Goal: Task Accomplishment & Management: Manage account settings

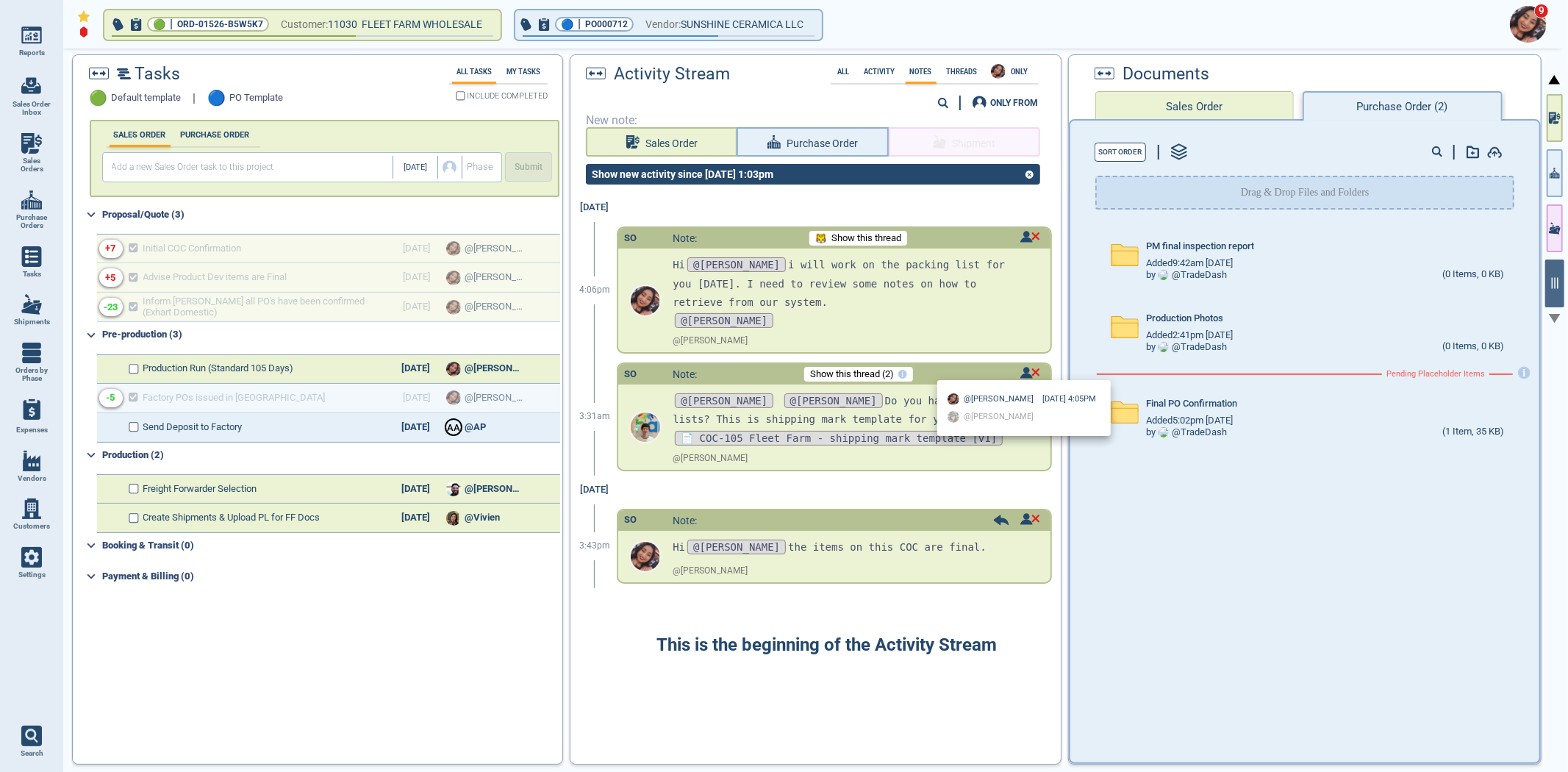
click at [954, 304] on div at bounding box center [784, 386] width 1568 height 772
click at [1028, 229] on div "SO Note: Show this thread" at bounding box center [834, 238] width 432 height 20
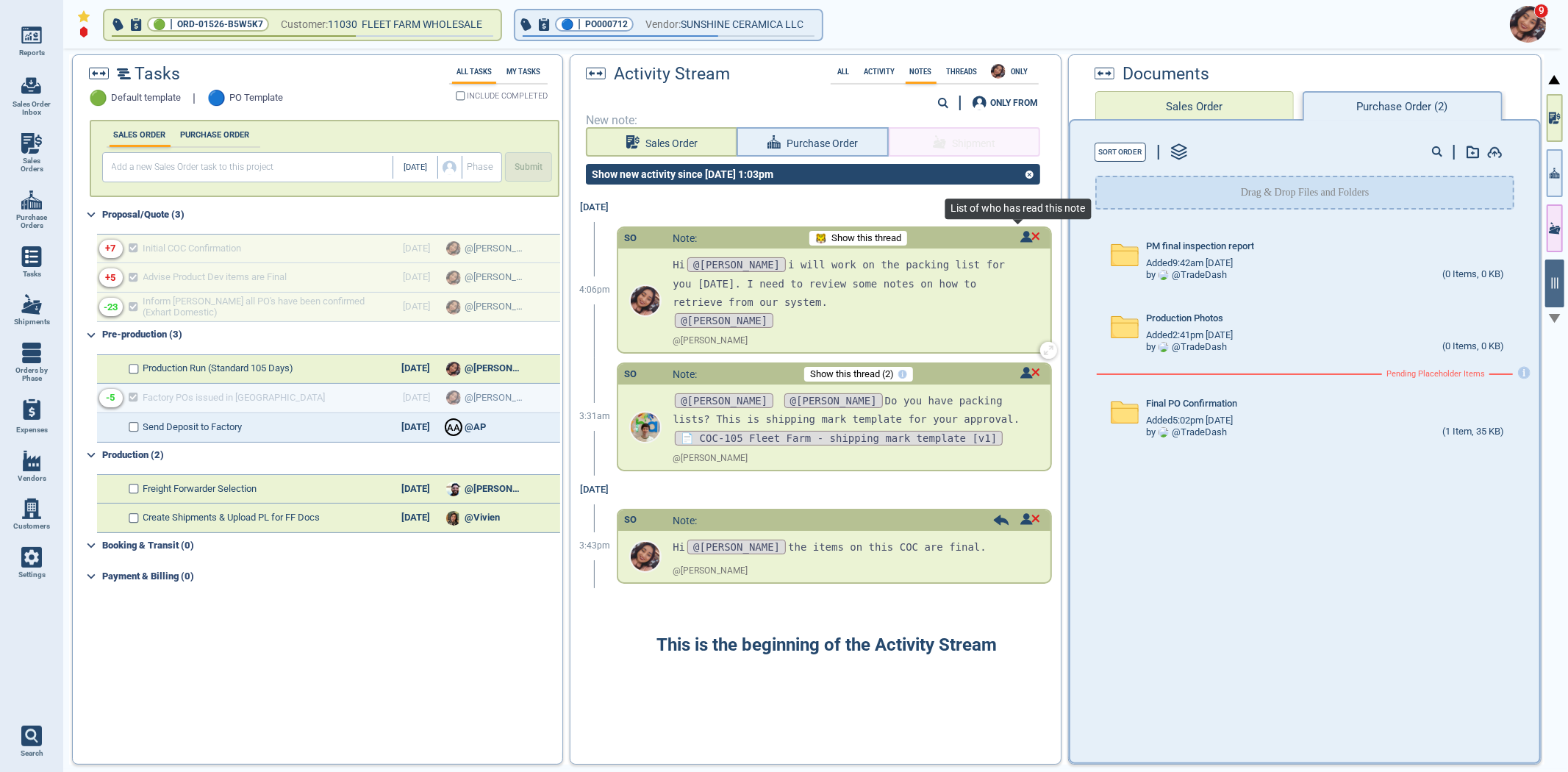
click at [1024, 233] on img at bounding box center [1030, 237] width 20 height 12
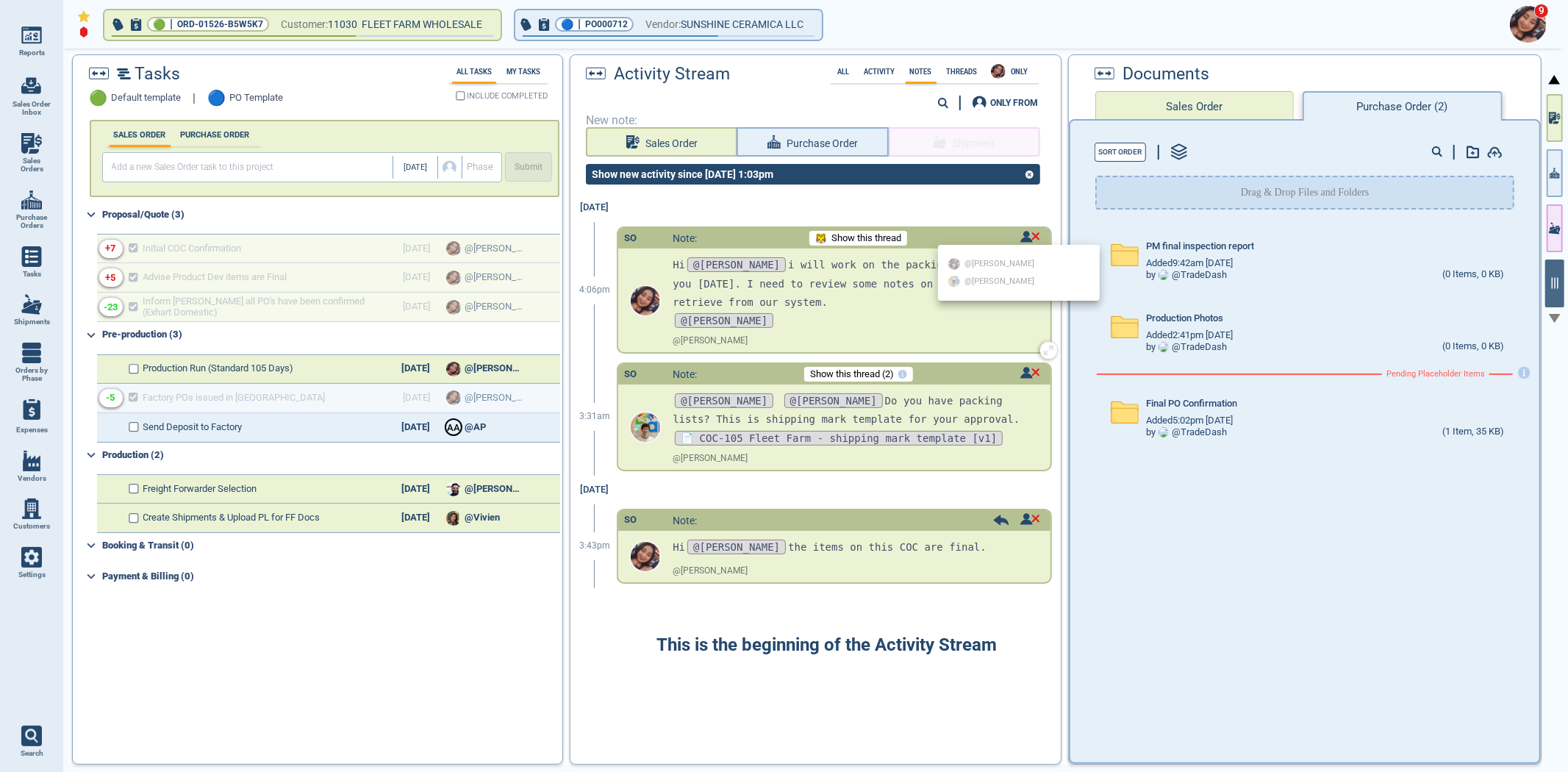
click at [1024, 233] on div at bounding box center [784, 386] width 1568 height 772
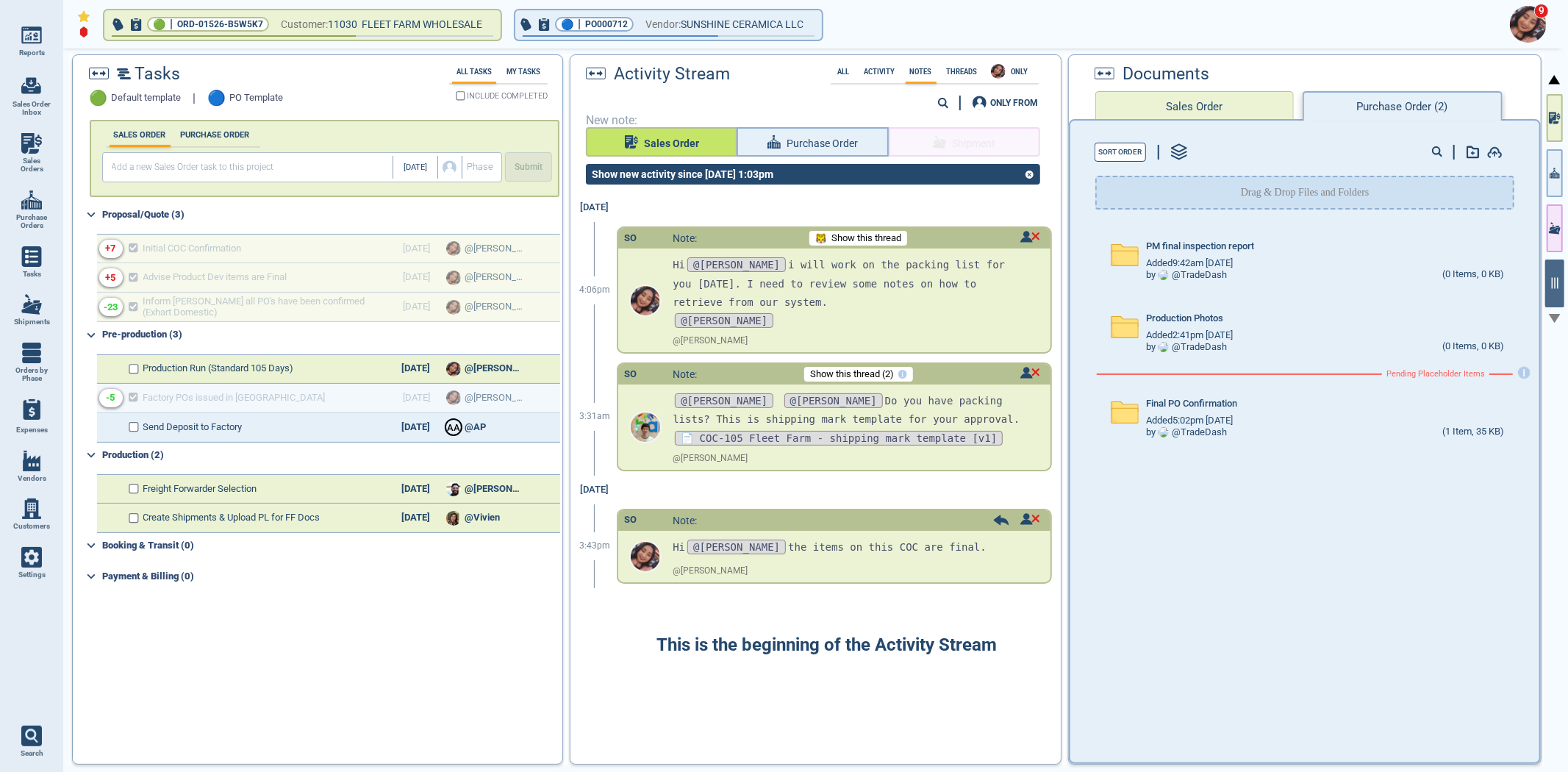
click at [683, 140] on span "Sales Order" at bounding box center [672, 143] width 55 height 18
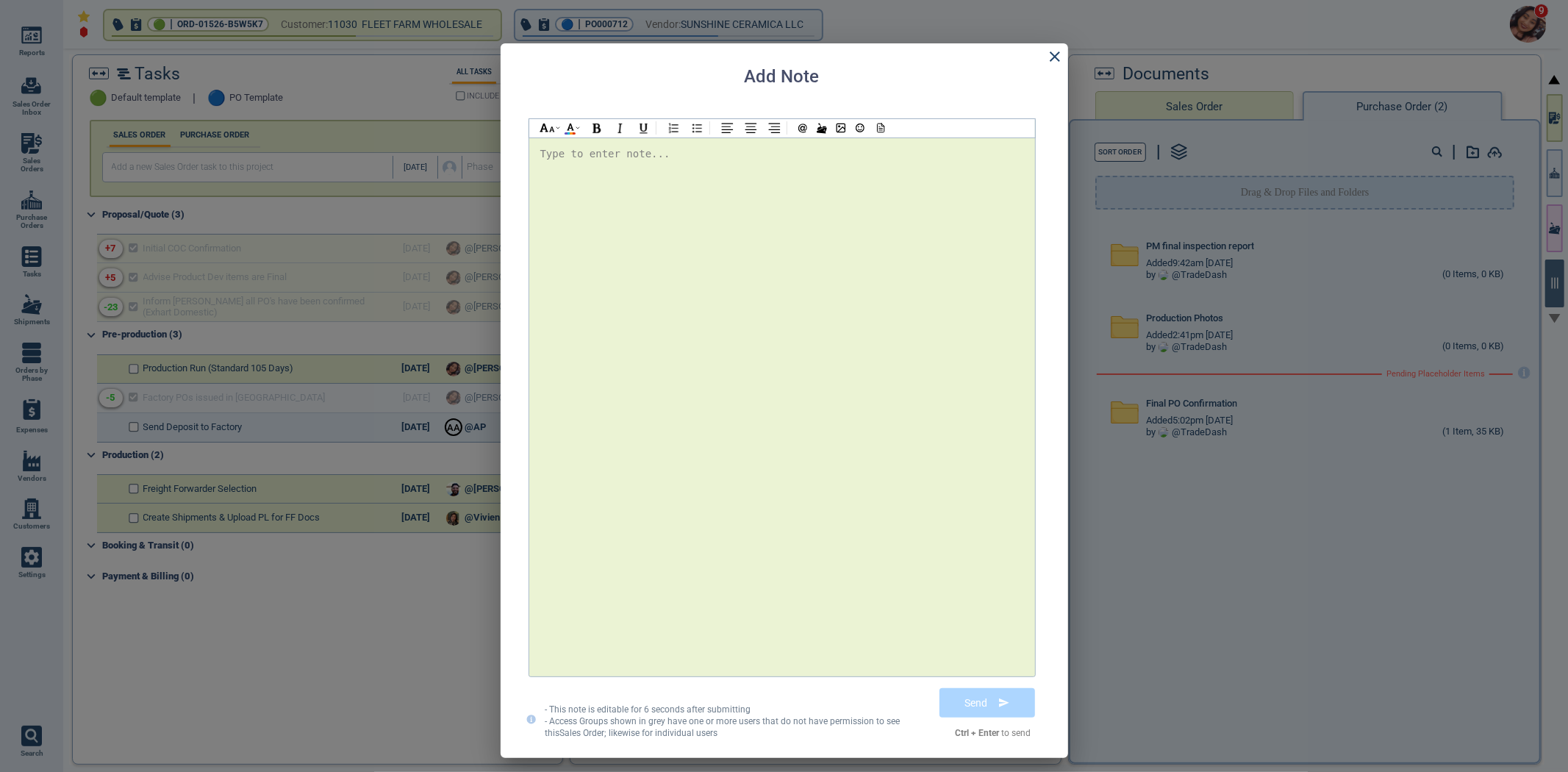
click at [687, 178] on div at bounding box center [782, 407] width 483 height 524
click at [1053, 52] on icon at bounding box center [1055, 56] width 18 height 18
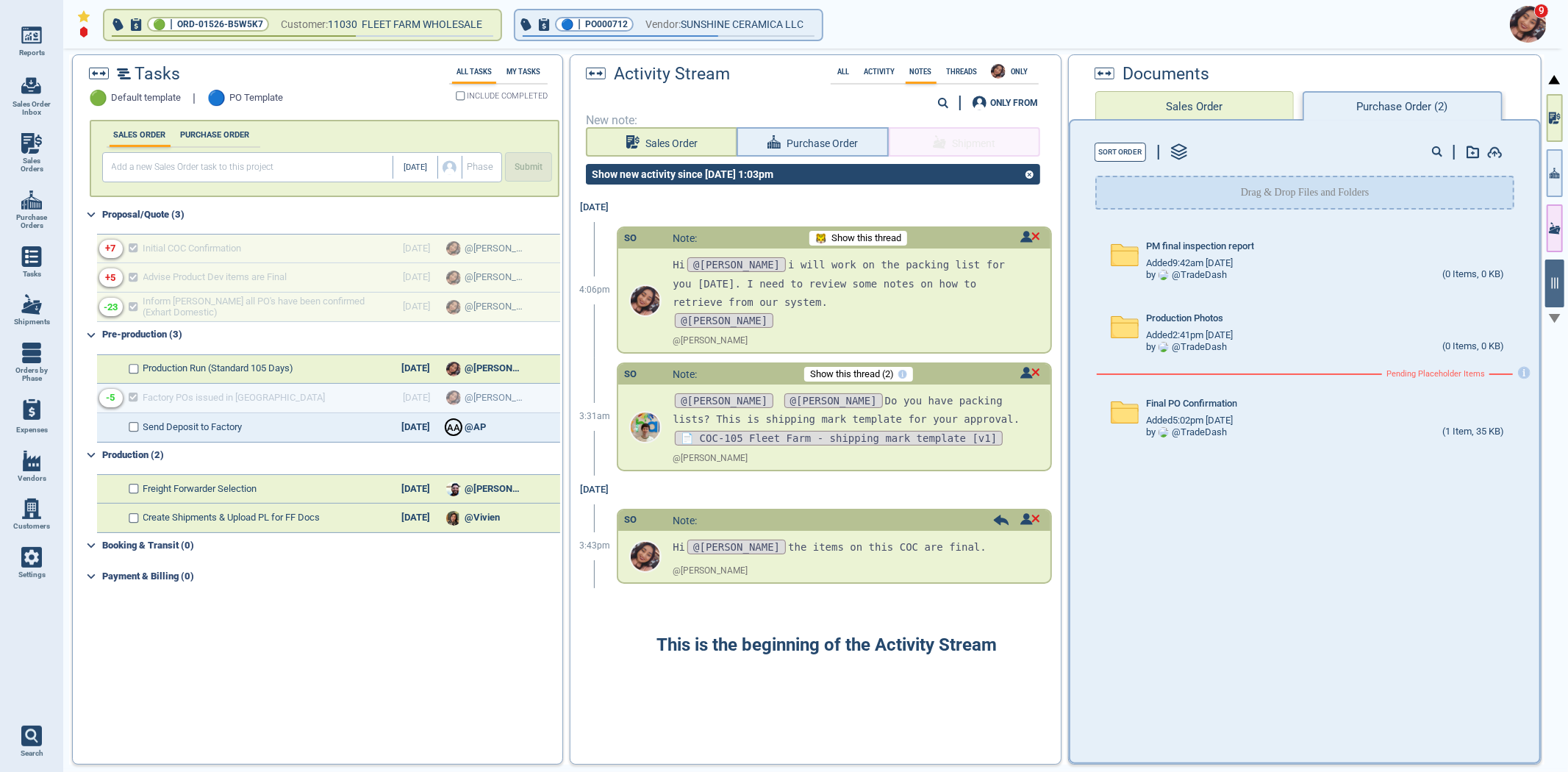
click at [1174, 92] on button "Sales Order" at bounding box center [1194, 106] width 198 height 30
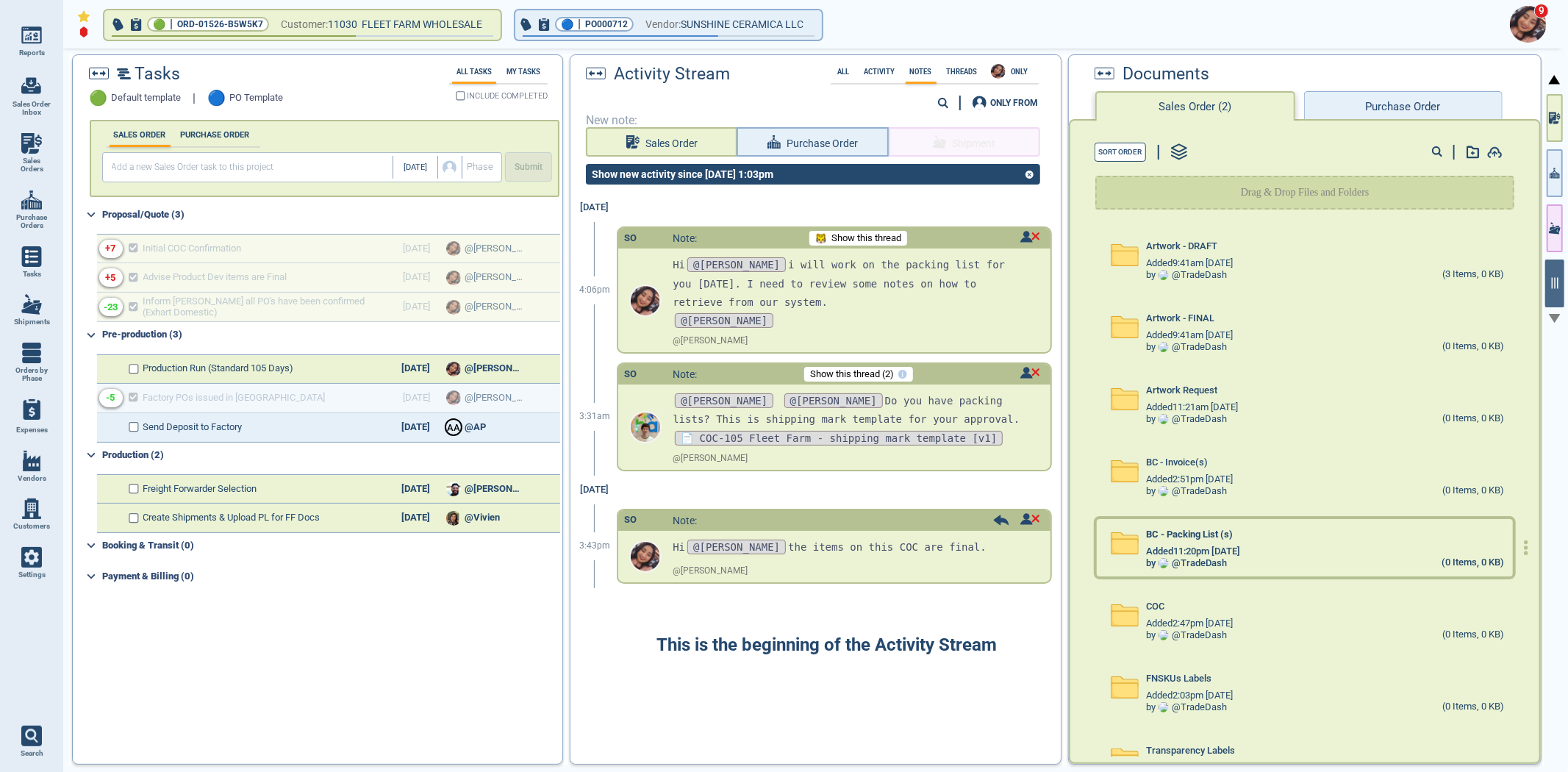
click at [1284, 545] on div "Added 11:20pm 7/20/23" at bounding box center [1325, 551] width 358 height 12
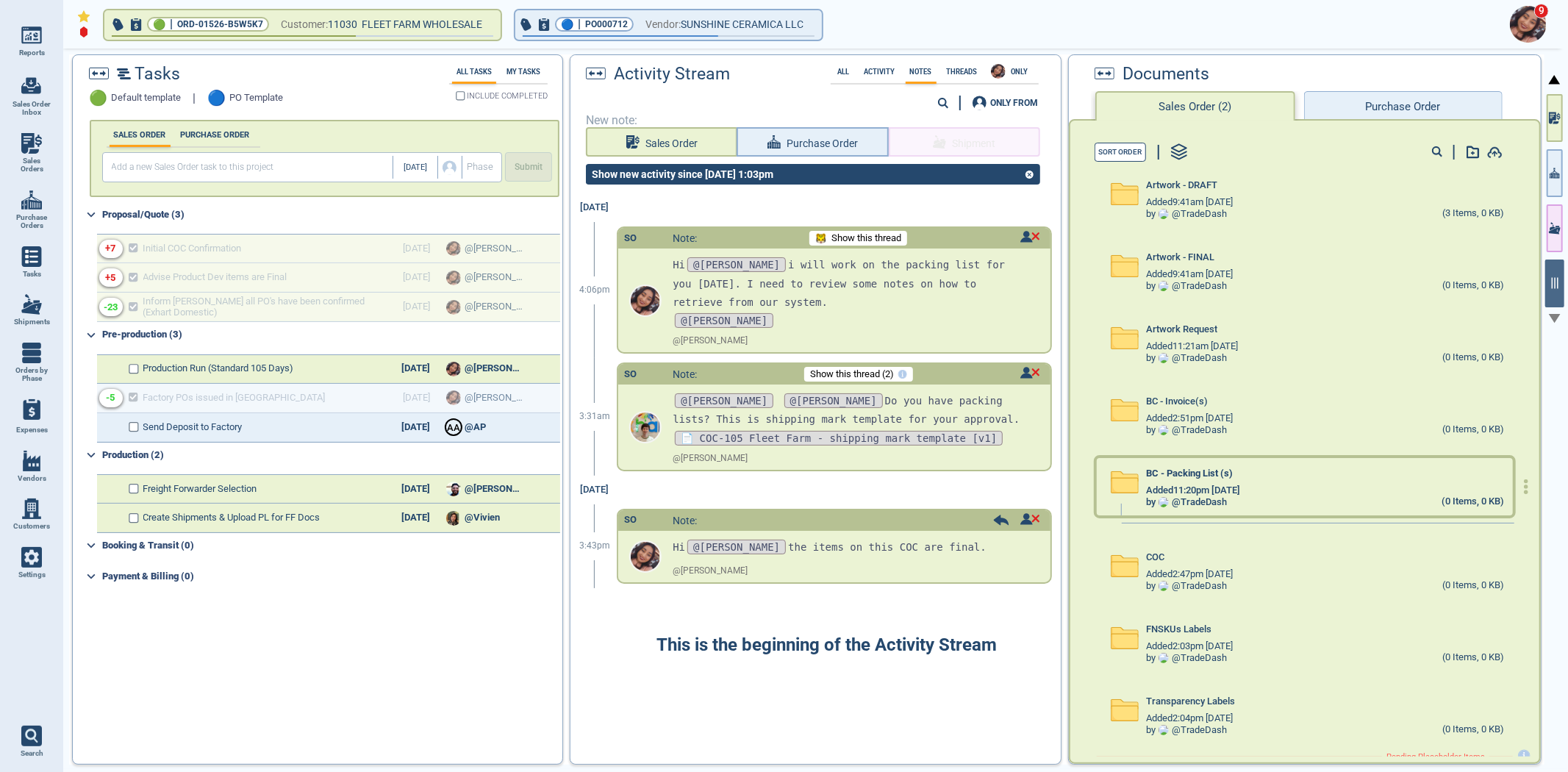
scroll to position [140, 0]
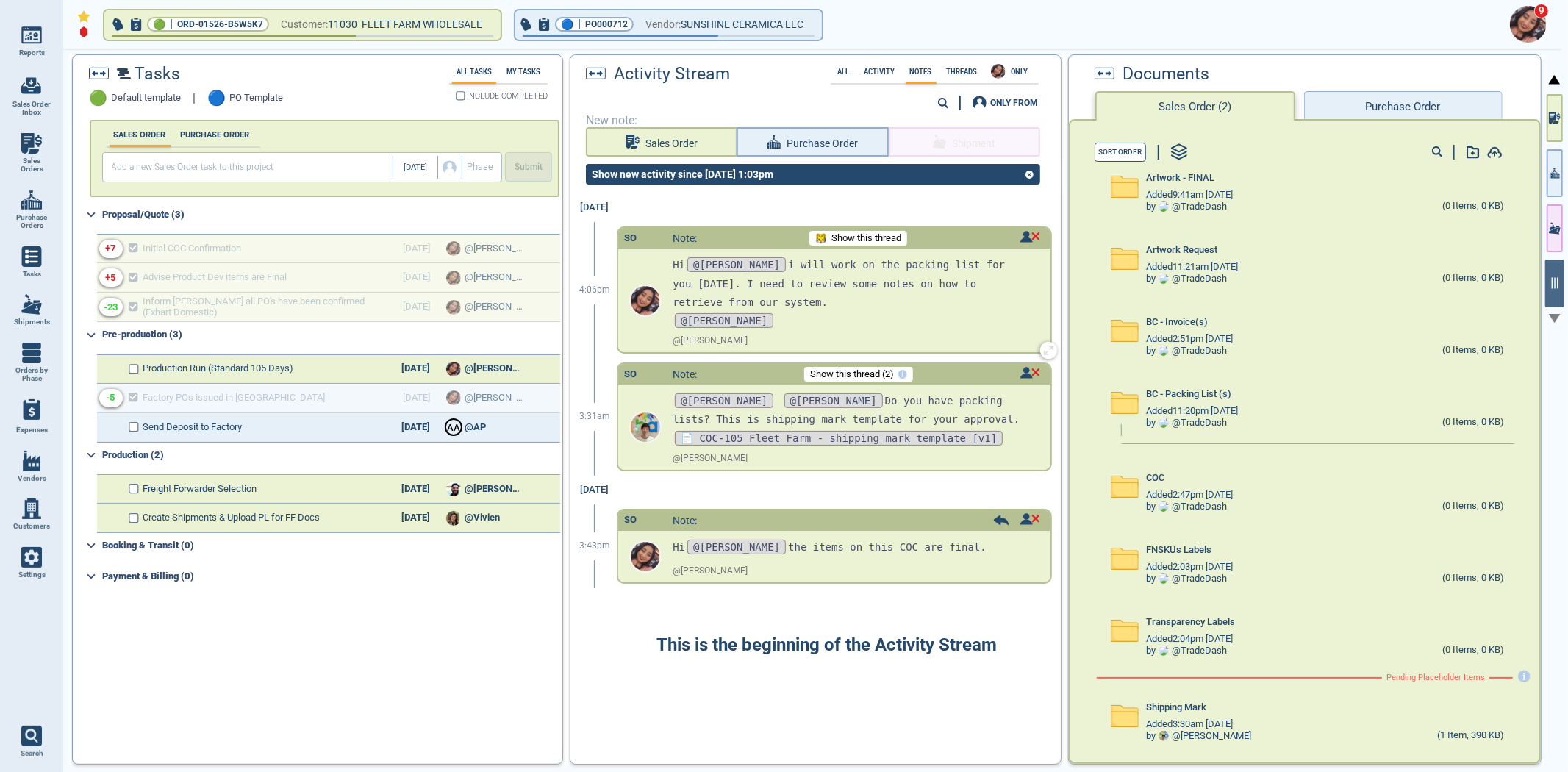
click at [887, 234] on span "Show this thread" at bounding box center [866, 238] width 70 height 11
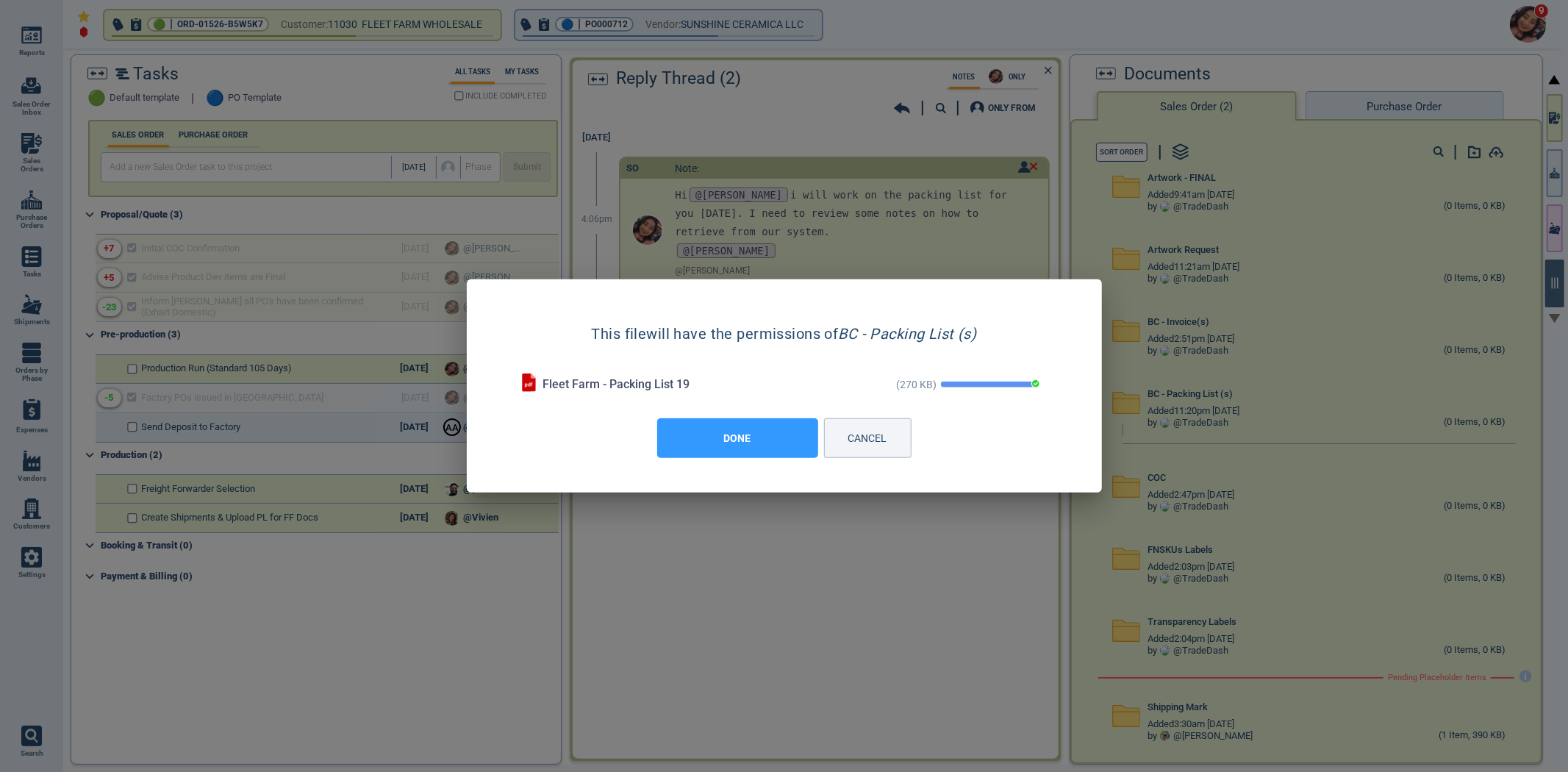
click at [754, 446] on button "DONE" at bounding box center [737, 438] width 161 height 40
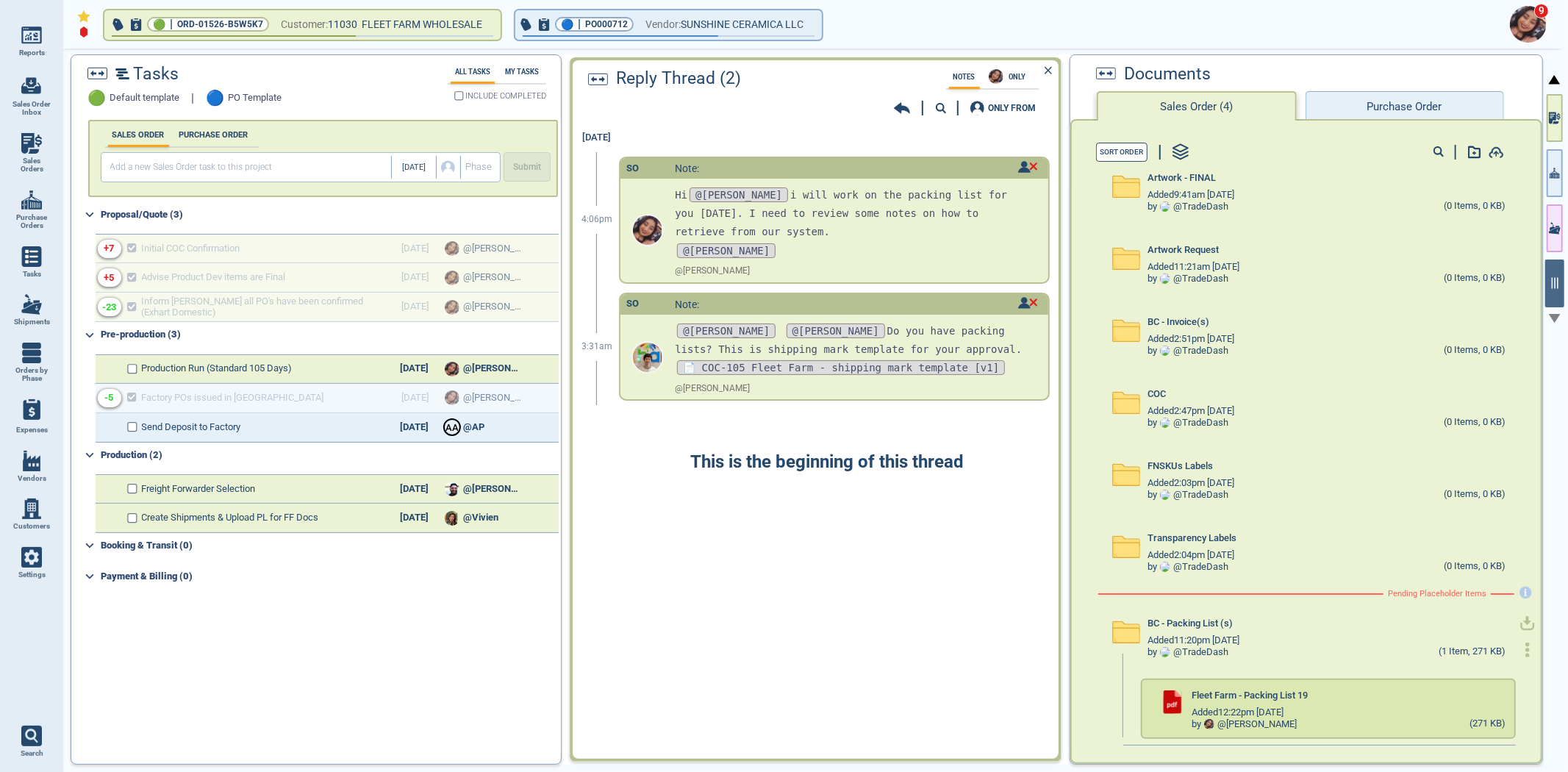
click at [1520, 645] on icon "button" at bounding box center [1527, 650] width 15 height 15
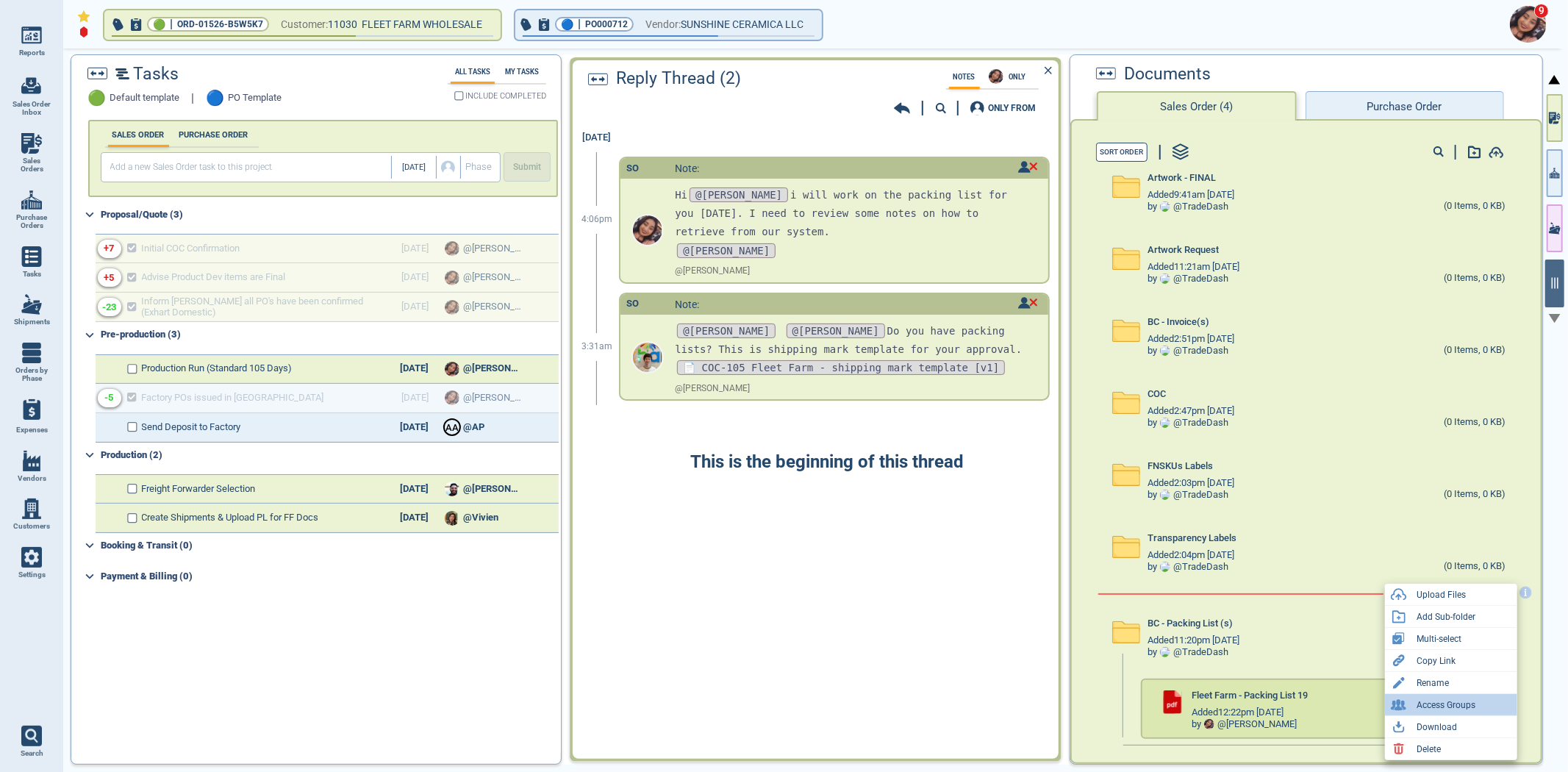
click at [1482, 695] on div "Access Groups" at bounding box center [1451, 705] width 132 height 22
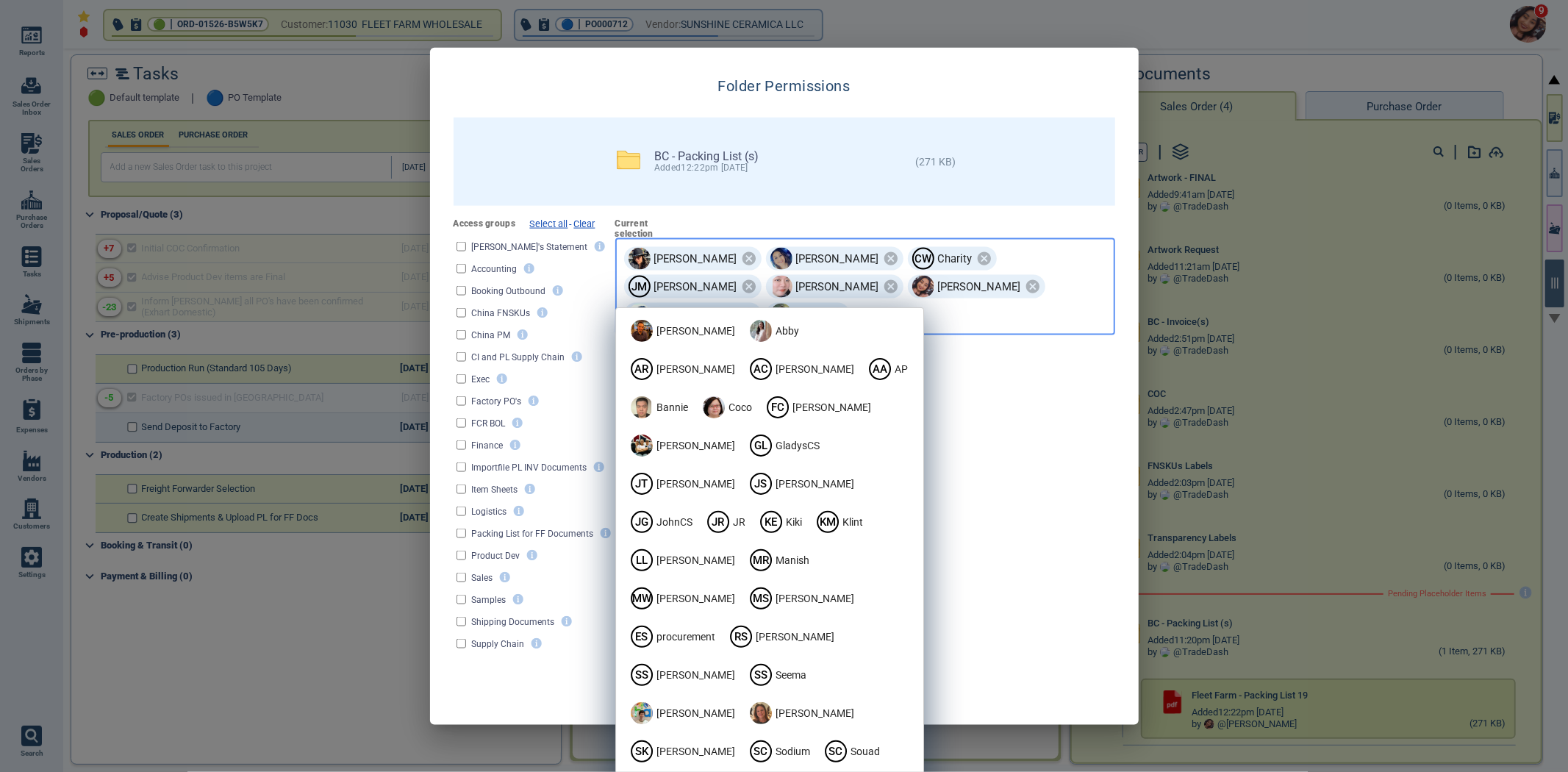
click at [1010, 302] on input "text" at bounding box center [959, 314] width 215 height 26
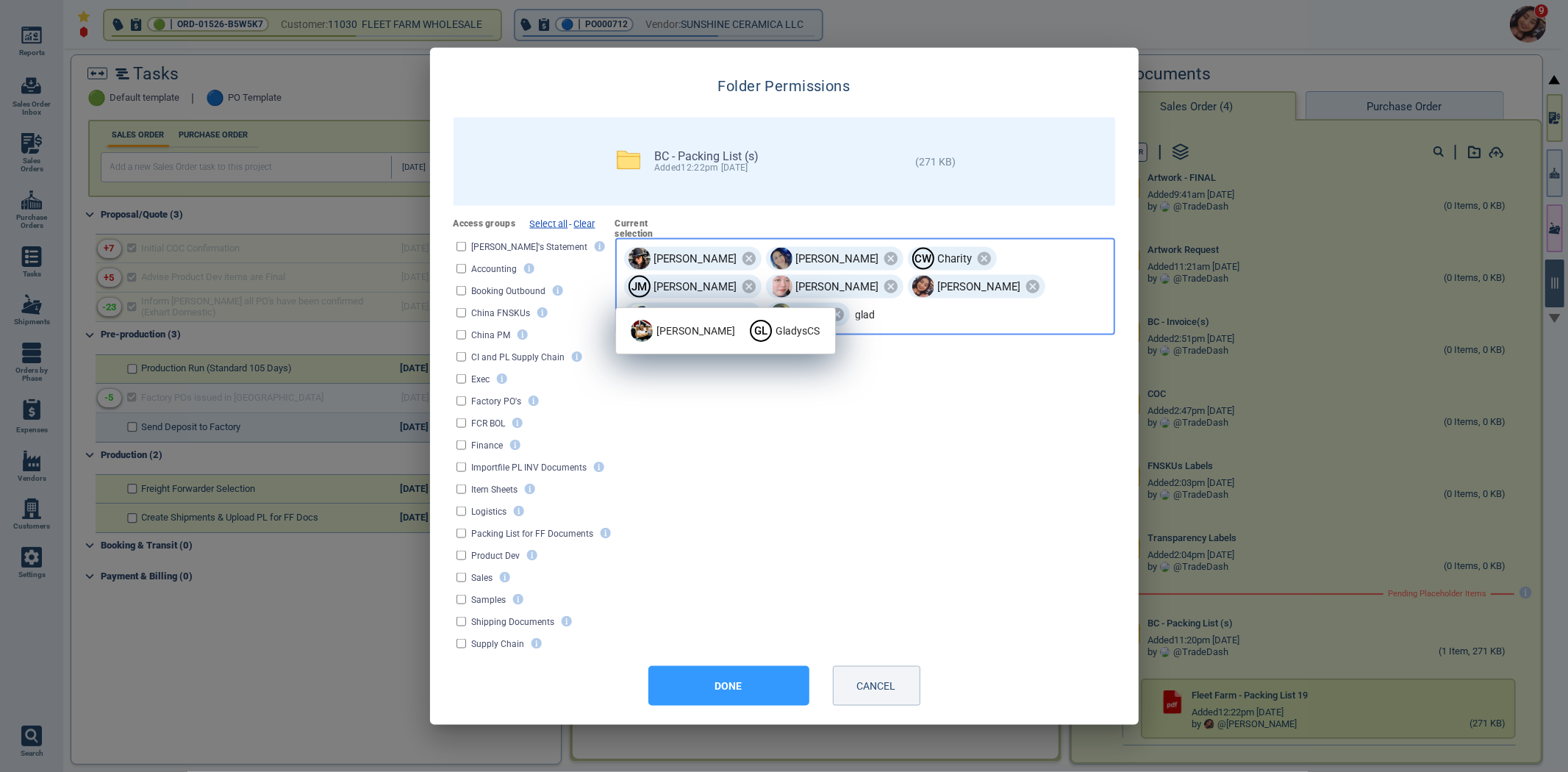
type input "glady"
click at [664, 331] on span "Gladys" at bounding box center [696, 331] width 78 height 16
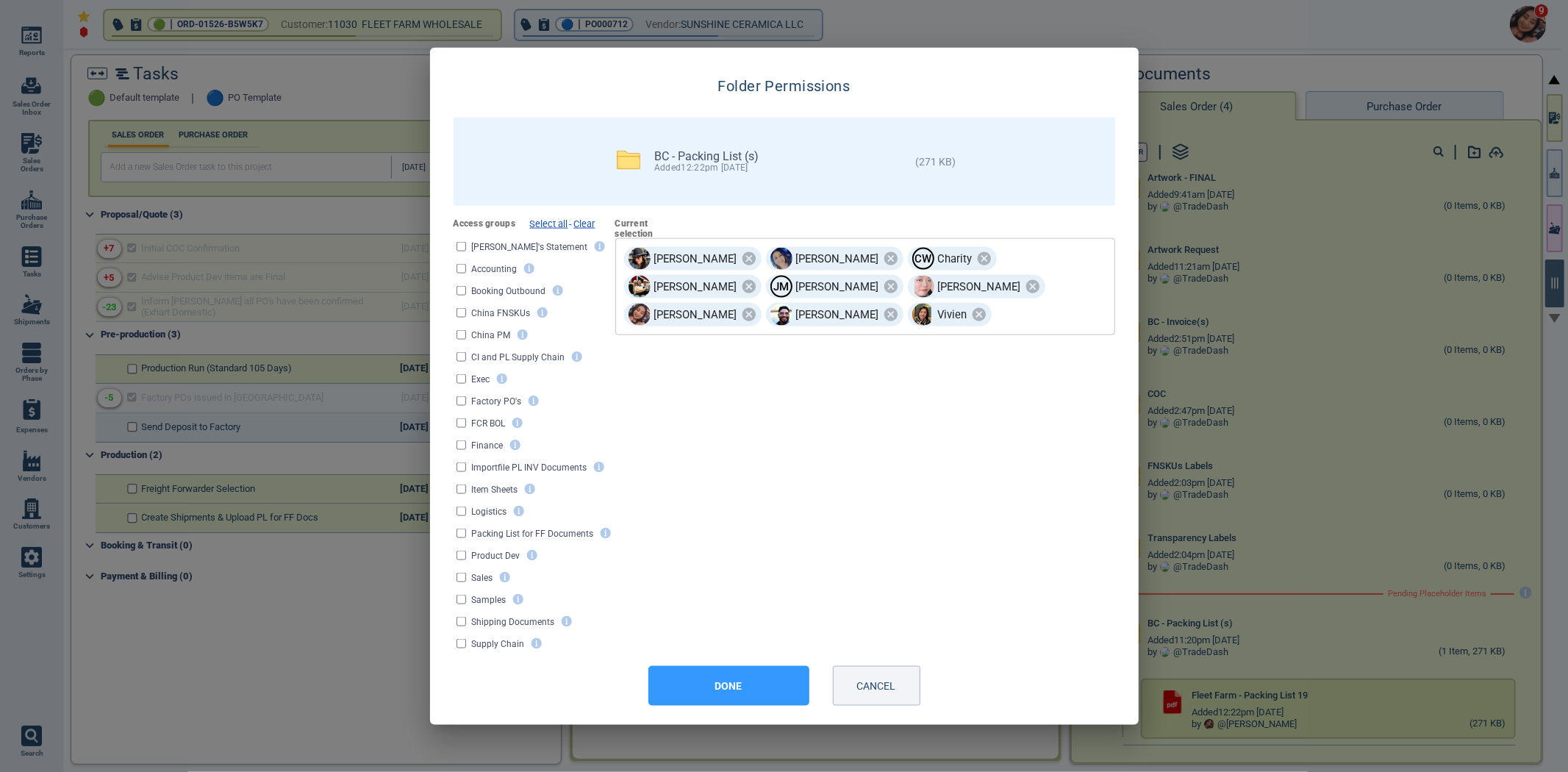
click at [1025, 463] on div "Access groups Select all - Clear Abby's Statement Accounting Booking Outbound C…" at bounding box center [784, 437] width 661 height 436
click at [750, 682] on button "DONE" at bounding box center [729, 686] width 161 height 40
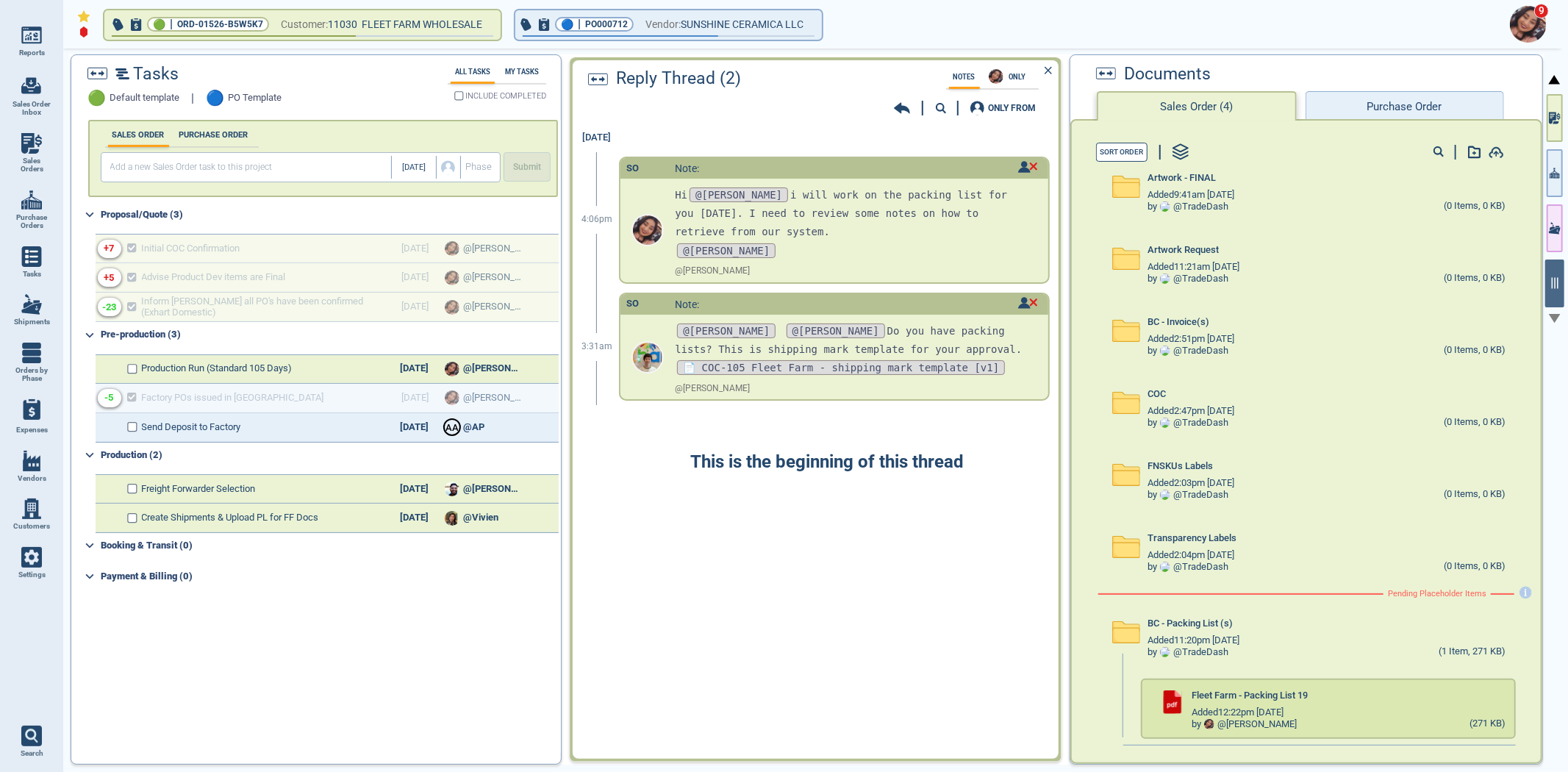
click at [902, 108] on icon at bounding box center [902, 108] width 16 height 15
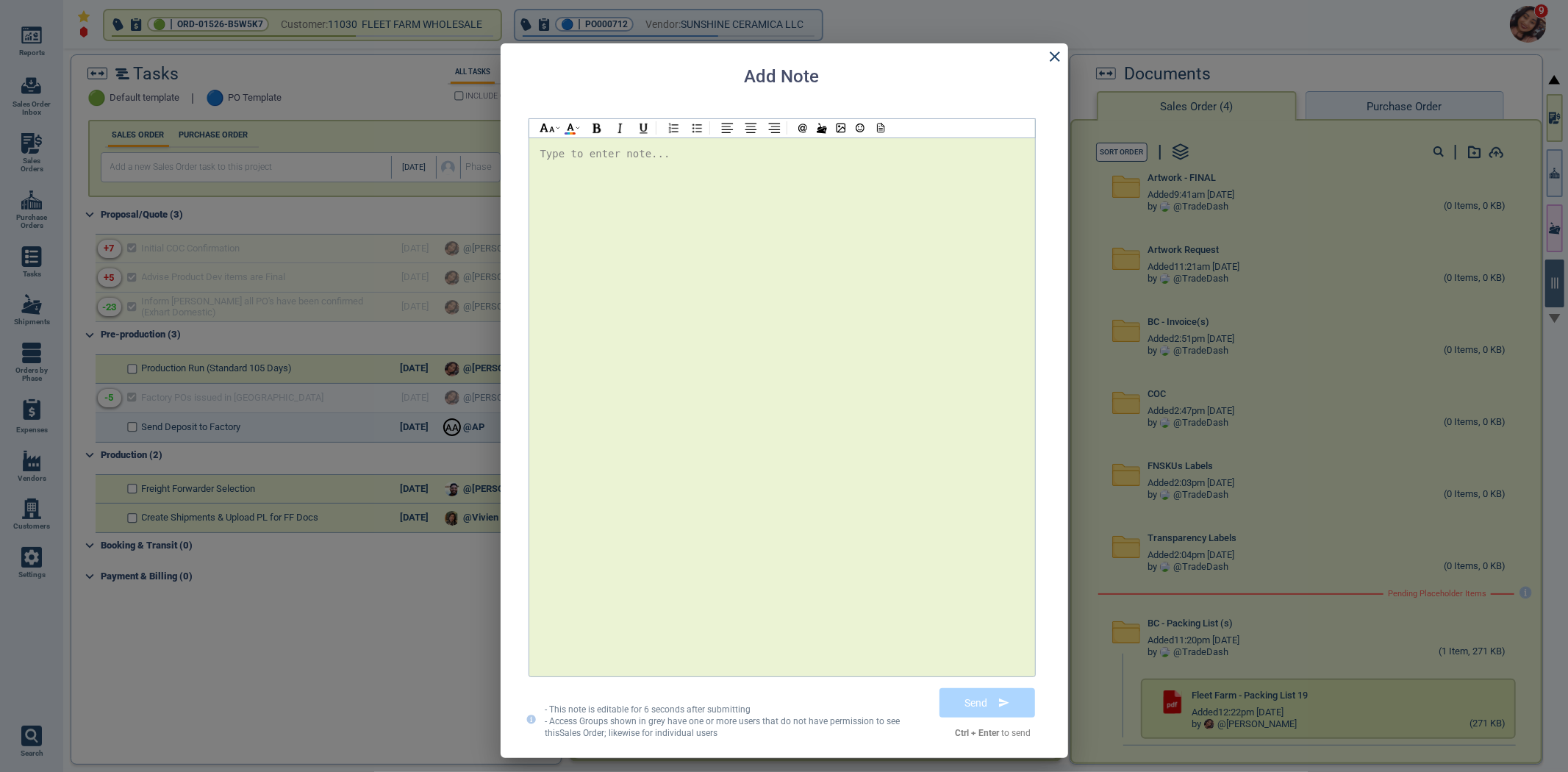
click at [776, 240] on div at bounding box center [782, 407] width 483 height 524
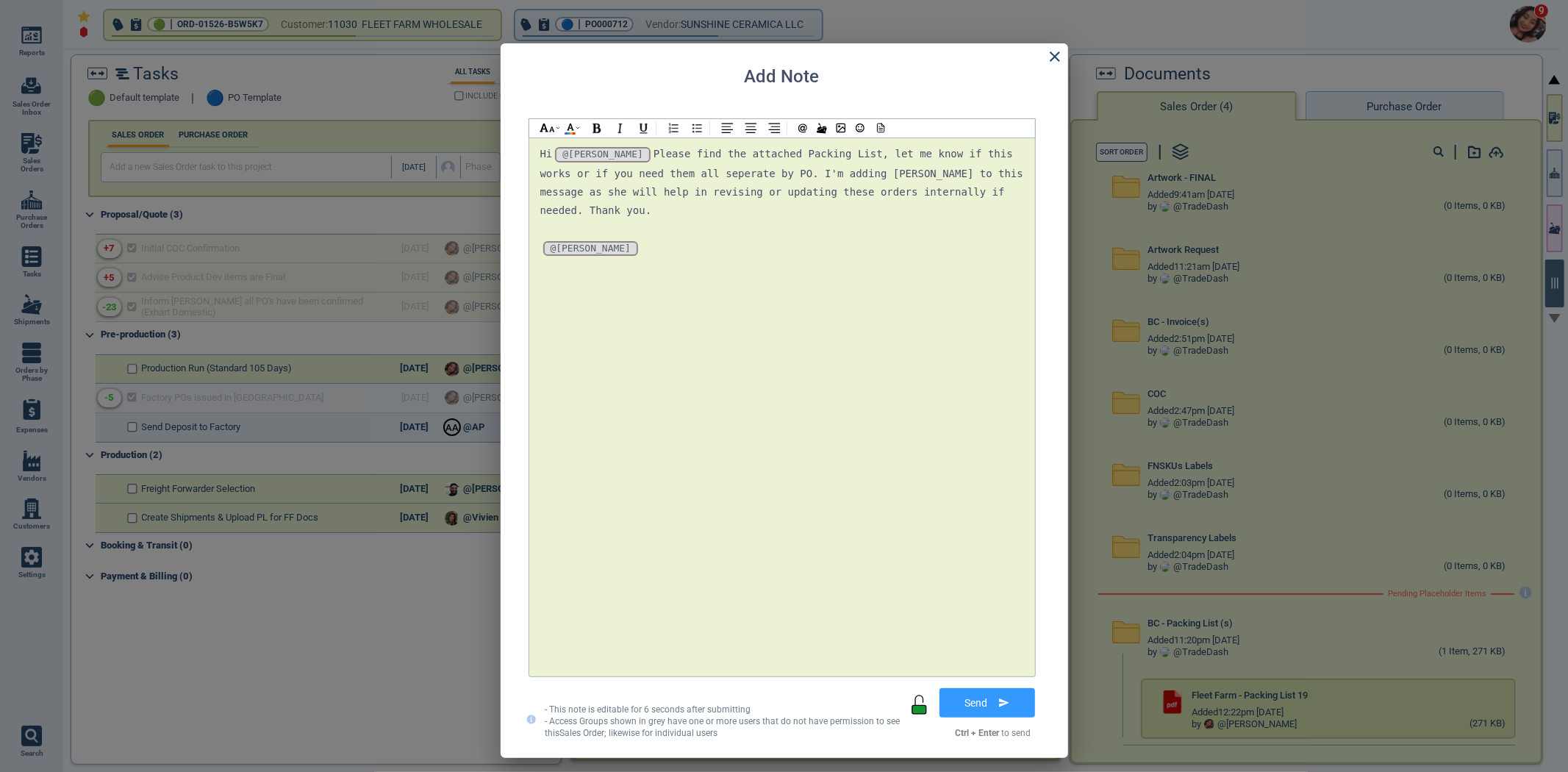
click at [944, 194] on div "Hi @Selina @Selina @Selina Please find the attached Packing List, let me know i…" at bounding box center [782, 183] width 483 height 75
click at [1016, 172] on span "Please find the attached Packing List, let me know if this works or if you need…" at bounding box center [785, 182] width 490 height 68
click at [966, 187] on div "Hi @Selina @Selina @Selina Please find the attached Packing List, let me know i…" at bounding box center [782, 183] width 483 height 75
click at [890, 134] on div at bounding box center [841, 128] width 101 height 18
click at [881, 134] on div at bounding box center [879, 128] width 19 height 18
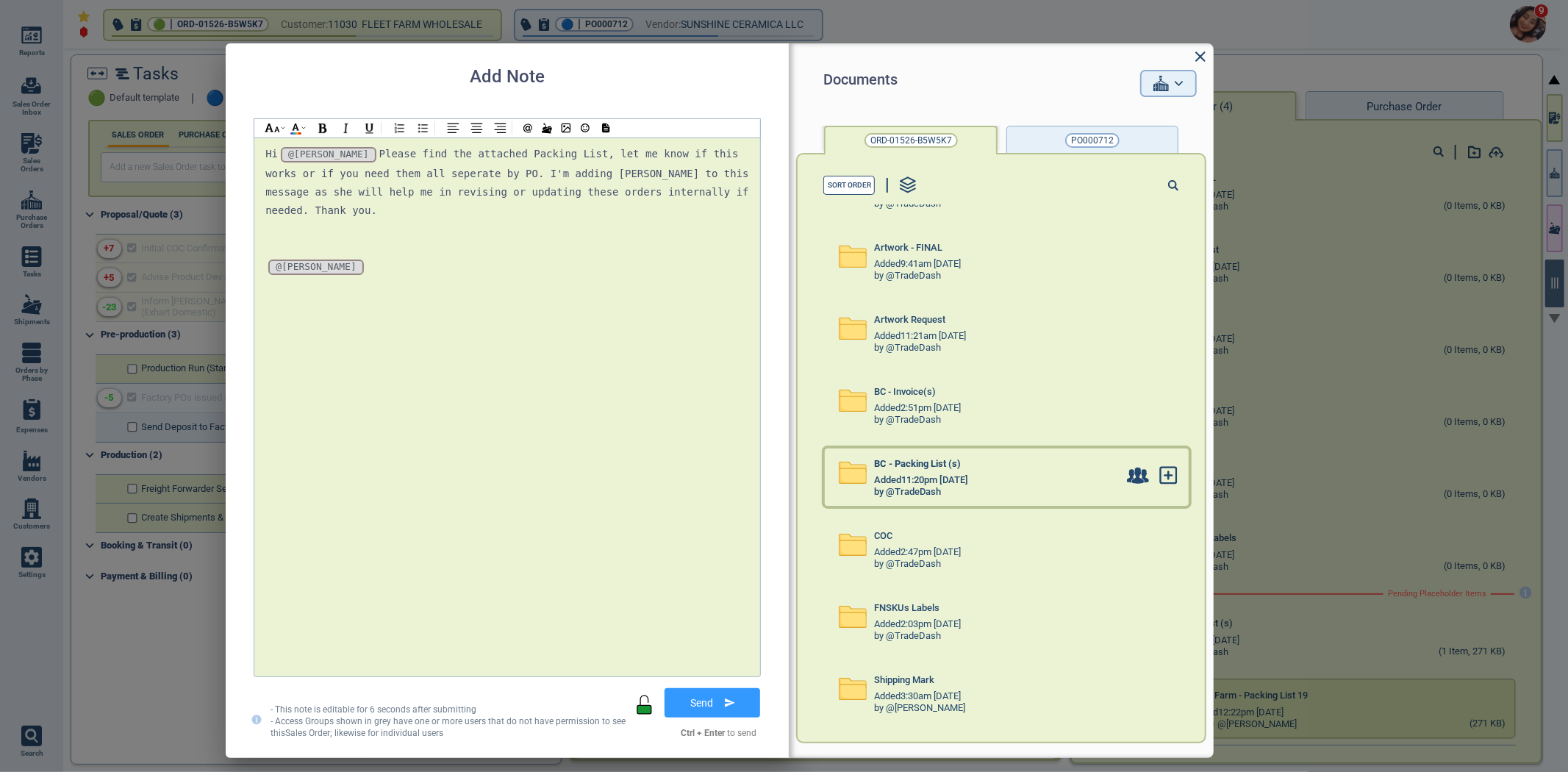
scroll to position [113, 0]
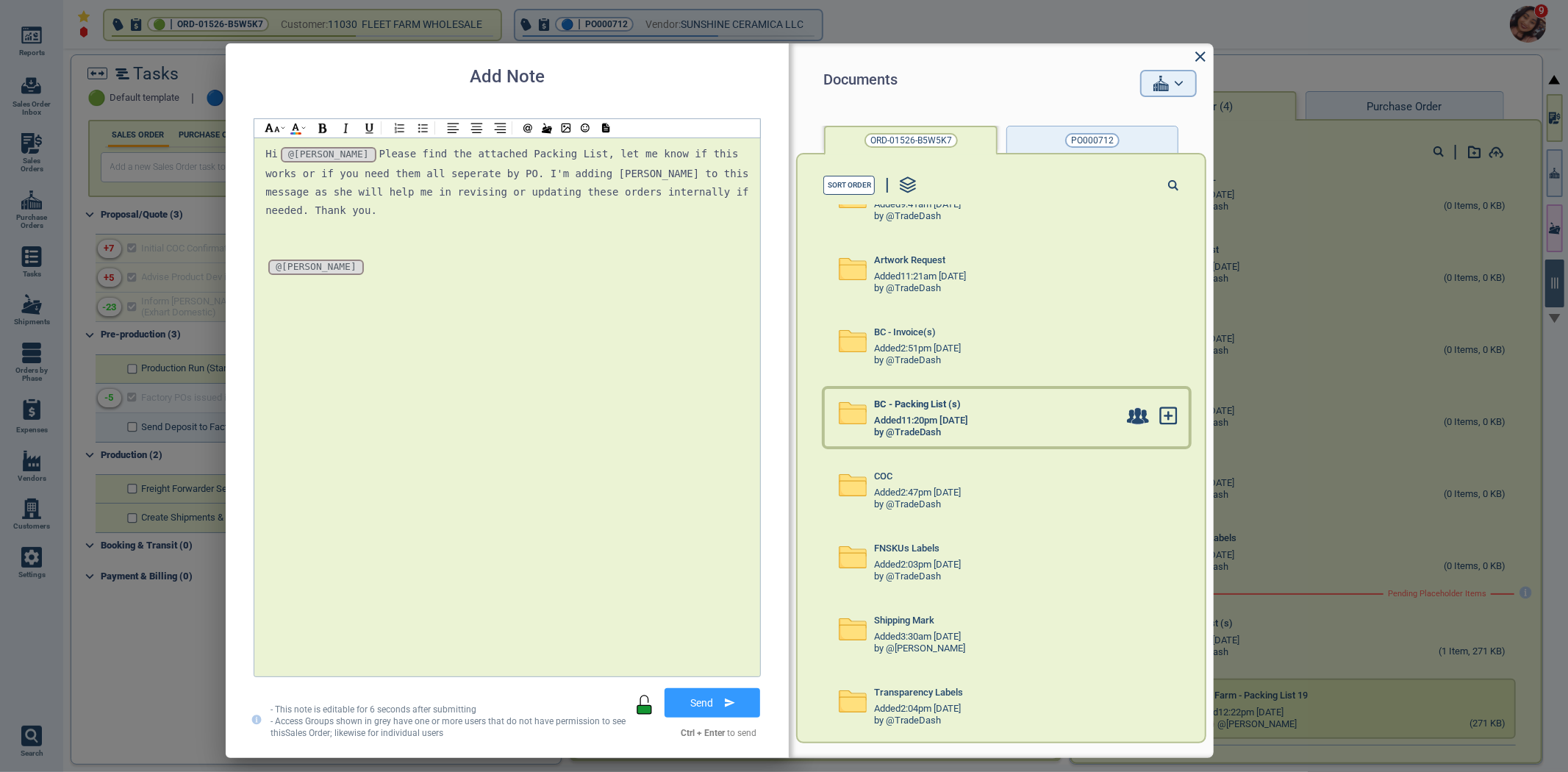
click at [993, 427] on div "by @TradeDash" at bounding box center [996, 433] width 244 height 12
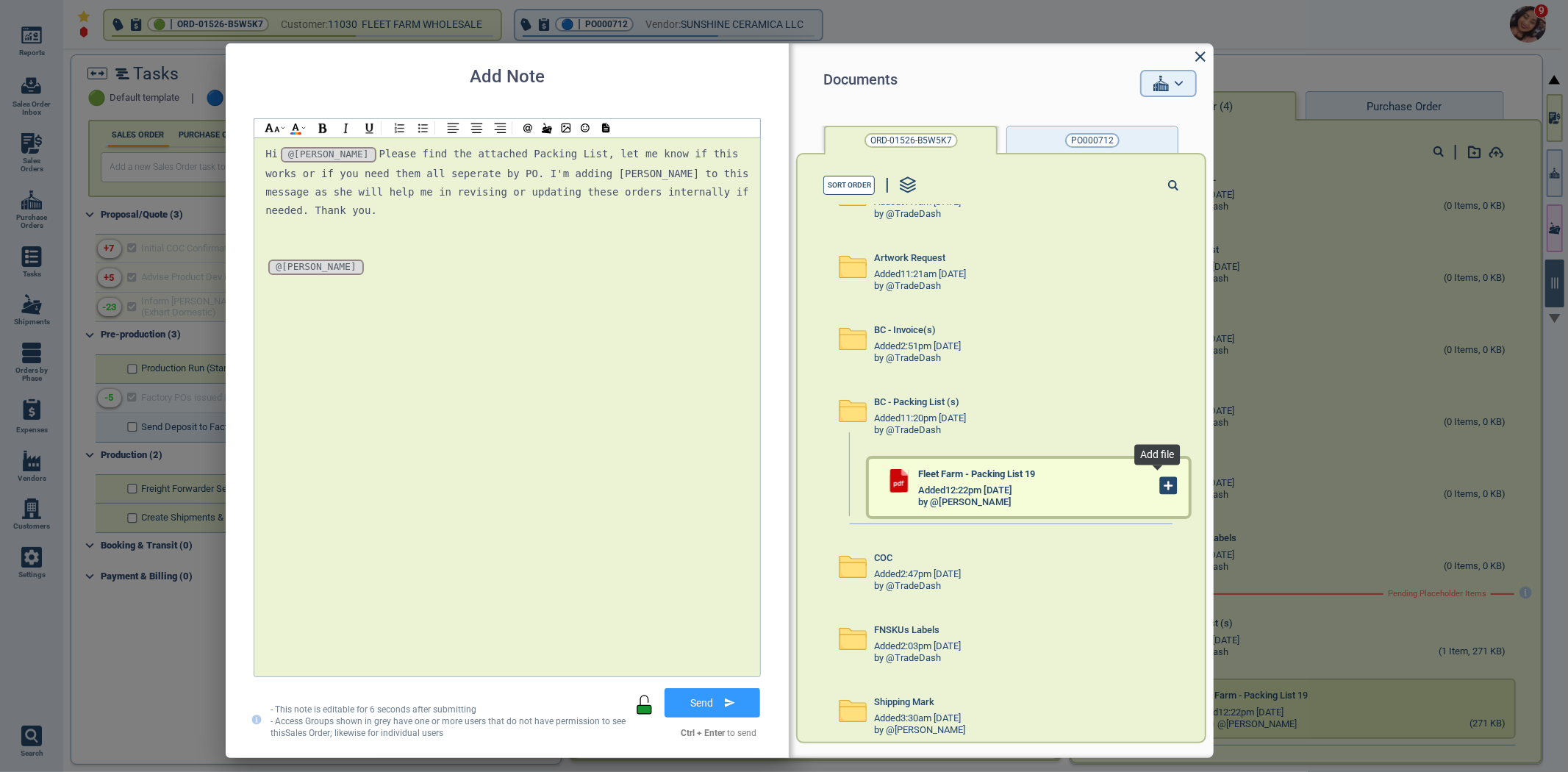
click at [1161, 488] on icon at bounding box center [1168, 486] width 16 height 16
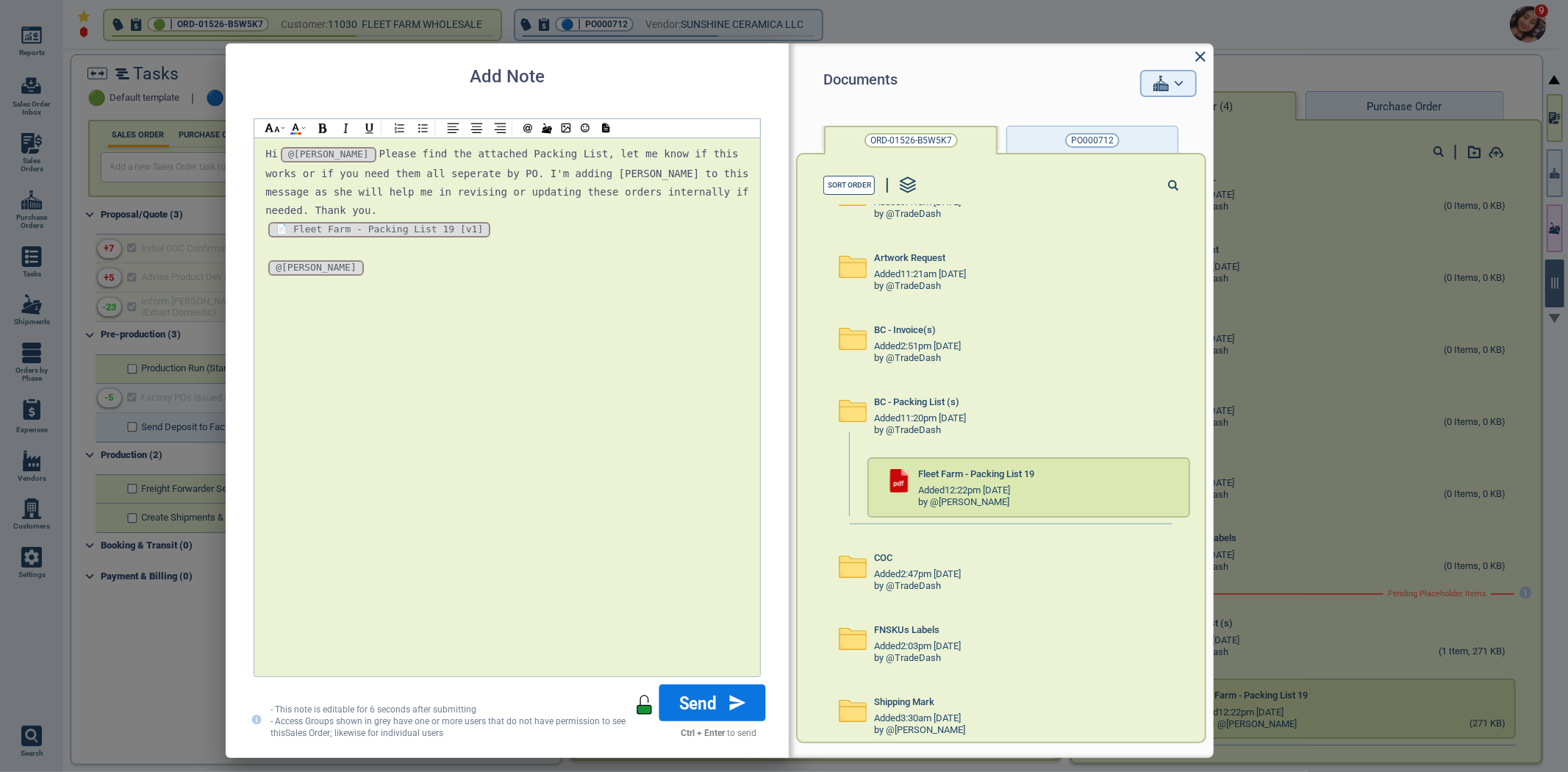
click at [709, 708] on button "Send" at bounding box center [713, 702] width 107 height 37
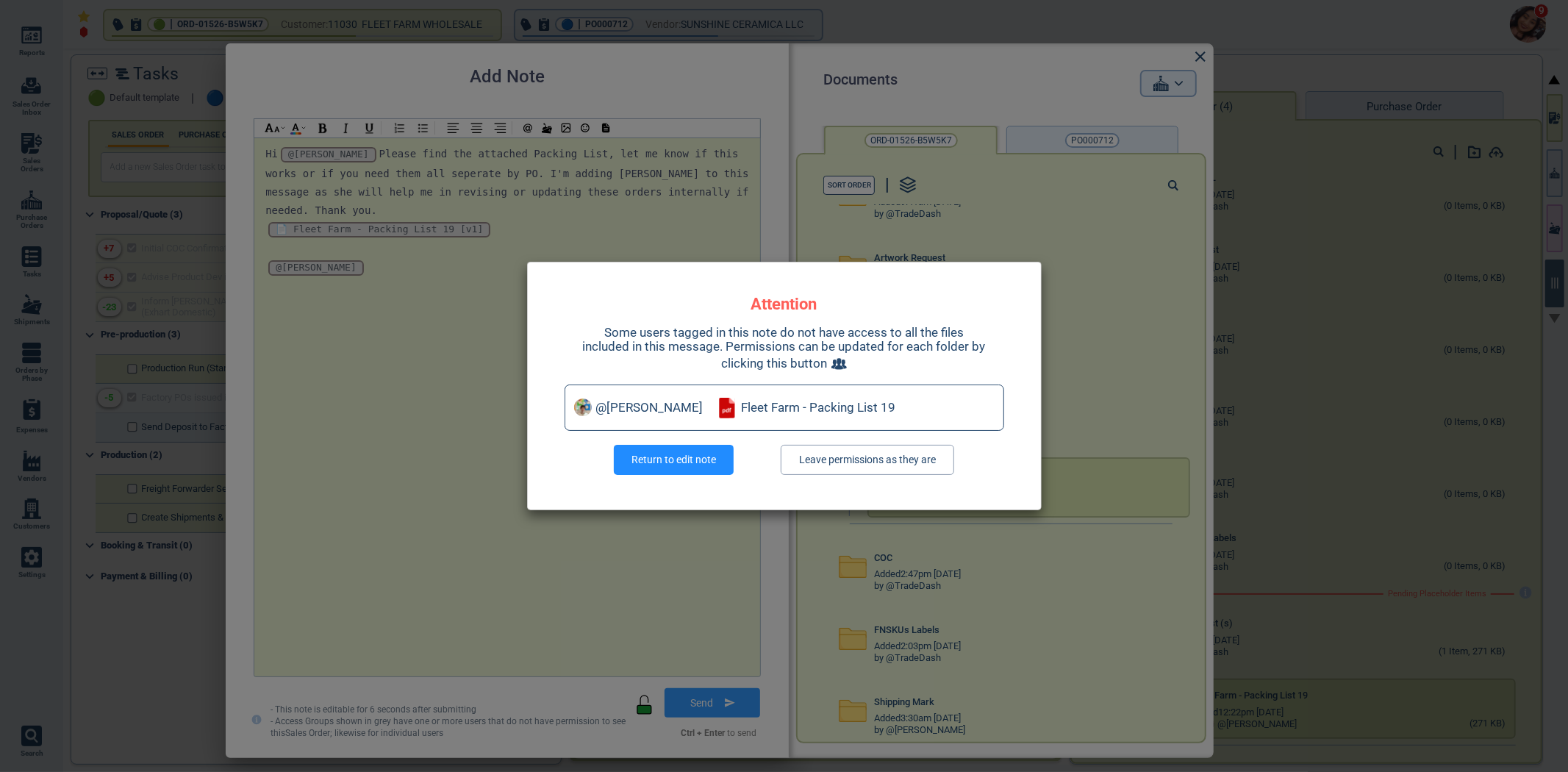
click at [664, 469] on button "Return to edit note" at bounding box center [673, 460] width 120 height 30
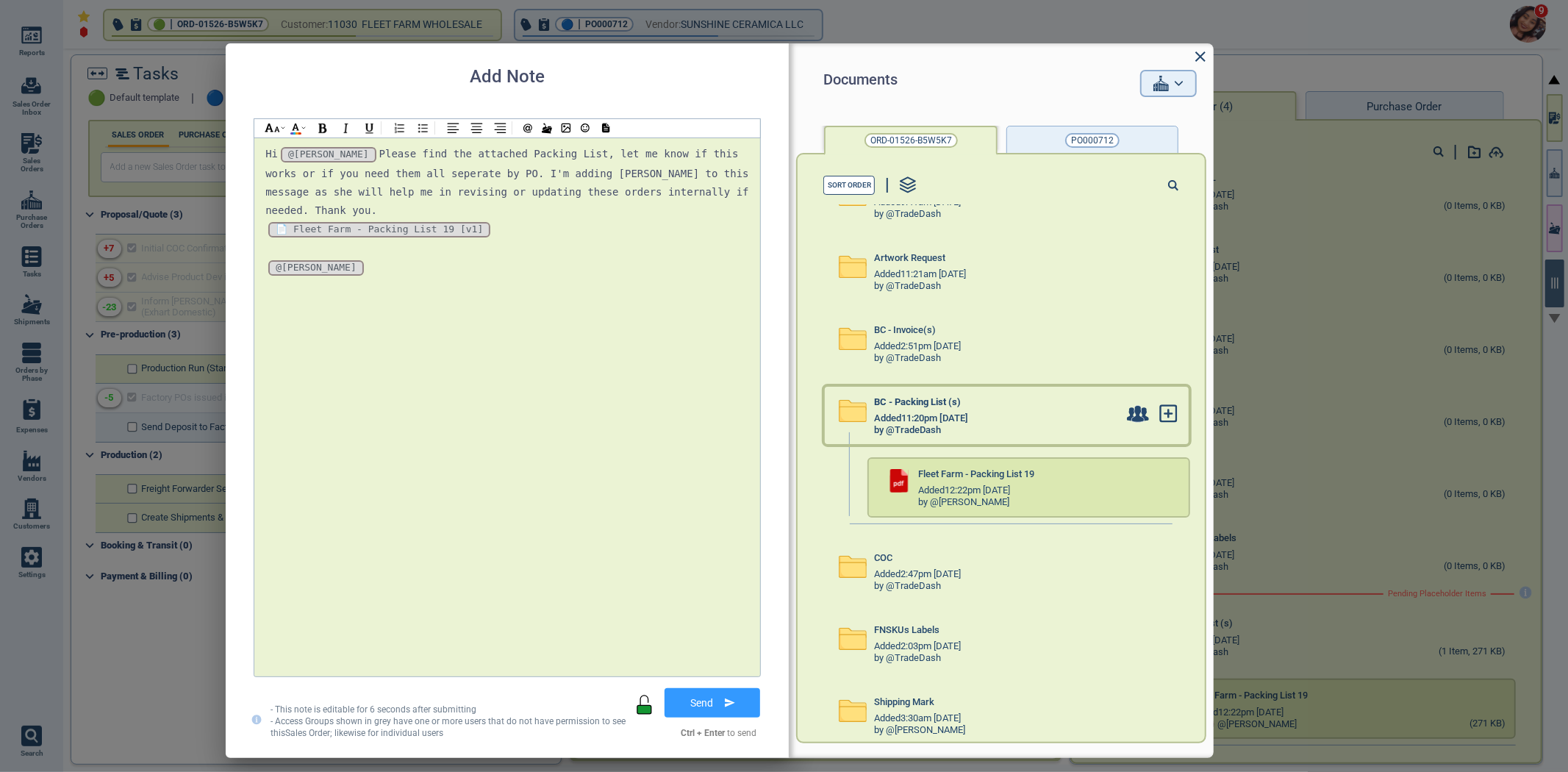
click at [1138, 415] on div at bounding box center [1157, 415] width 62 height 57
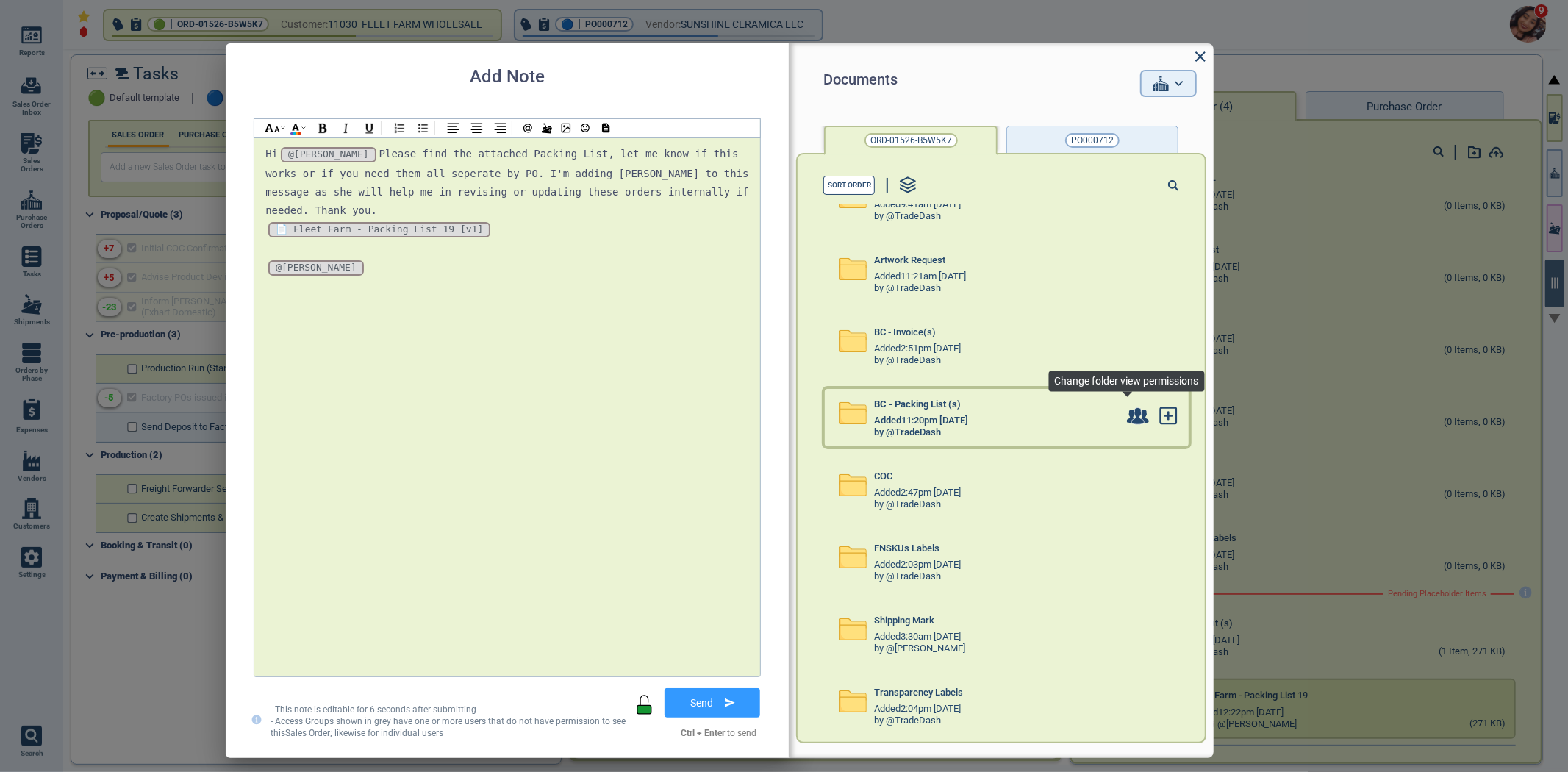
click at [1132, 418] on icon at bounding box center [1139, 416] width 13 height 17
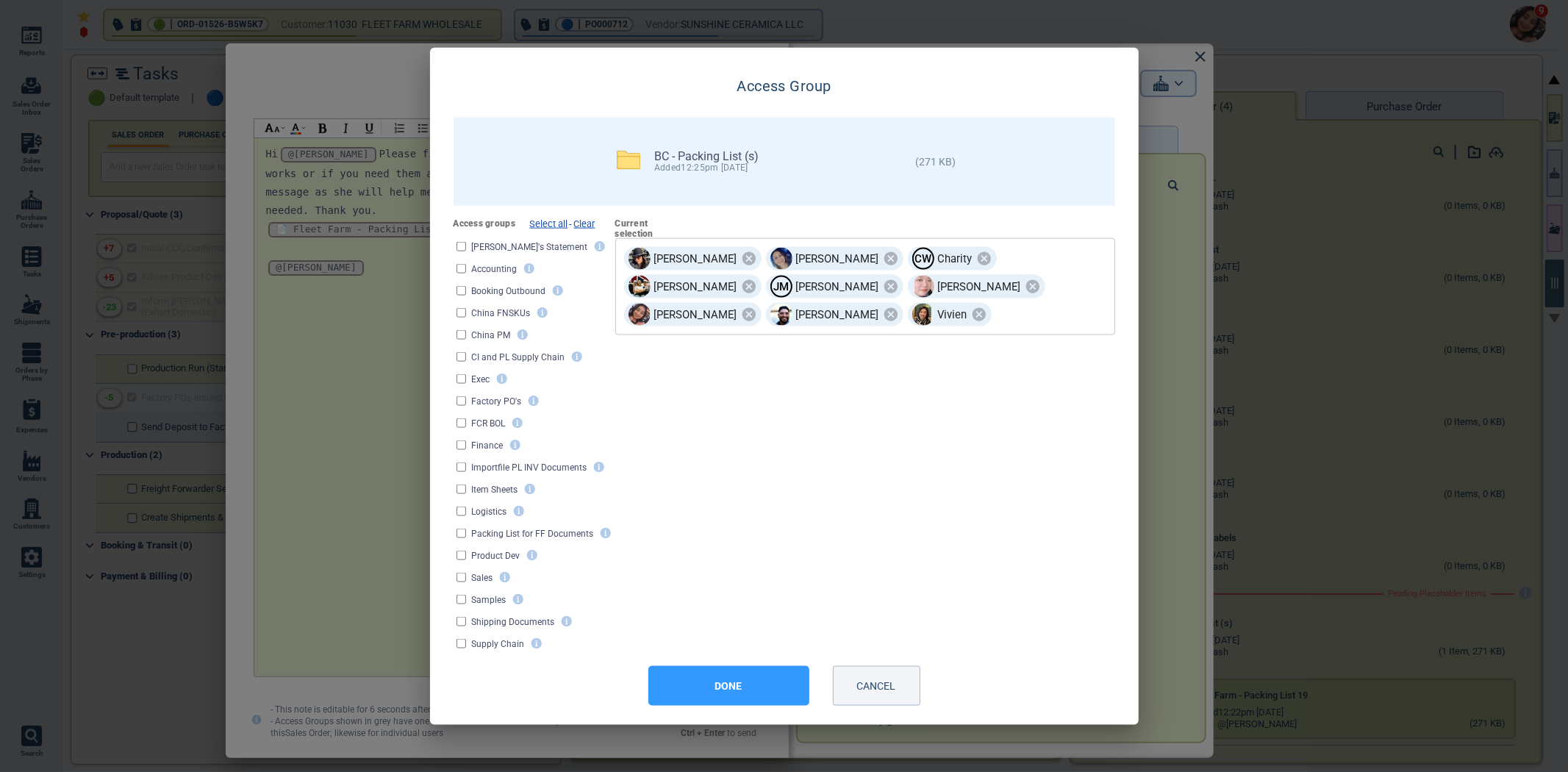
click at [1011, 318] on input "text" at bounding box center [1030, 314] width 74 height 26
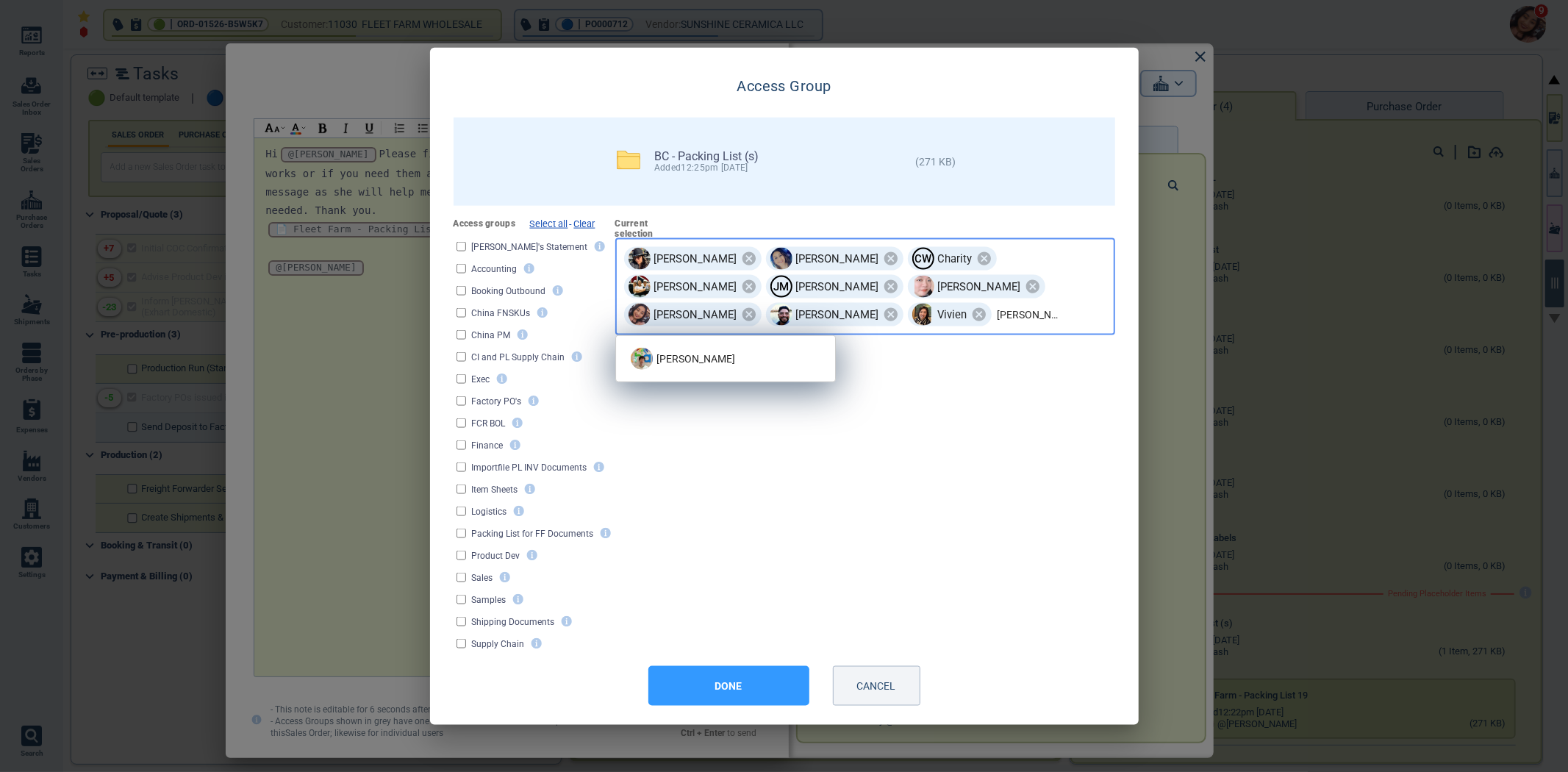
type input "selina"
click at [649, 357] on img at bounding box center [642, 359] width 22 height 22
type input "pr"
click at [663, 350] on div "E S procurement" at bounding box center [673, 359] width 85 height 28
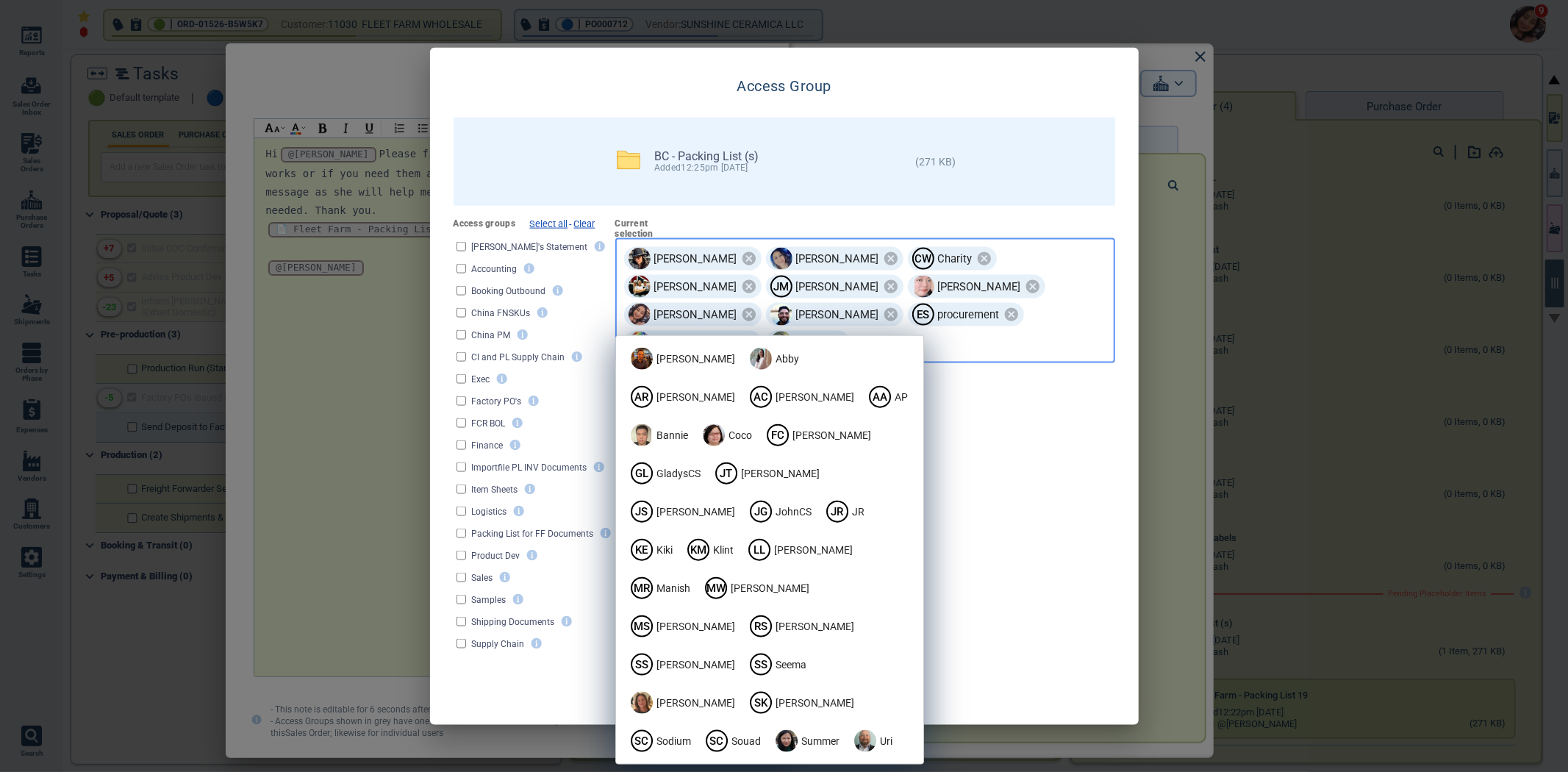
click at [735, 687] on button "DONE" at bounding box center [729, 686] width 161 height 40
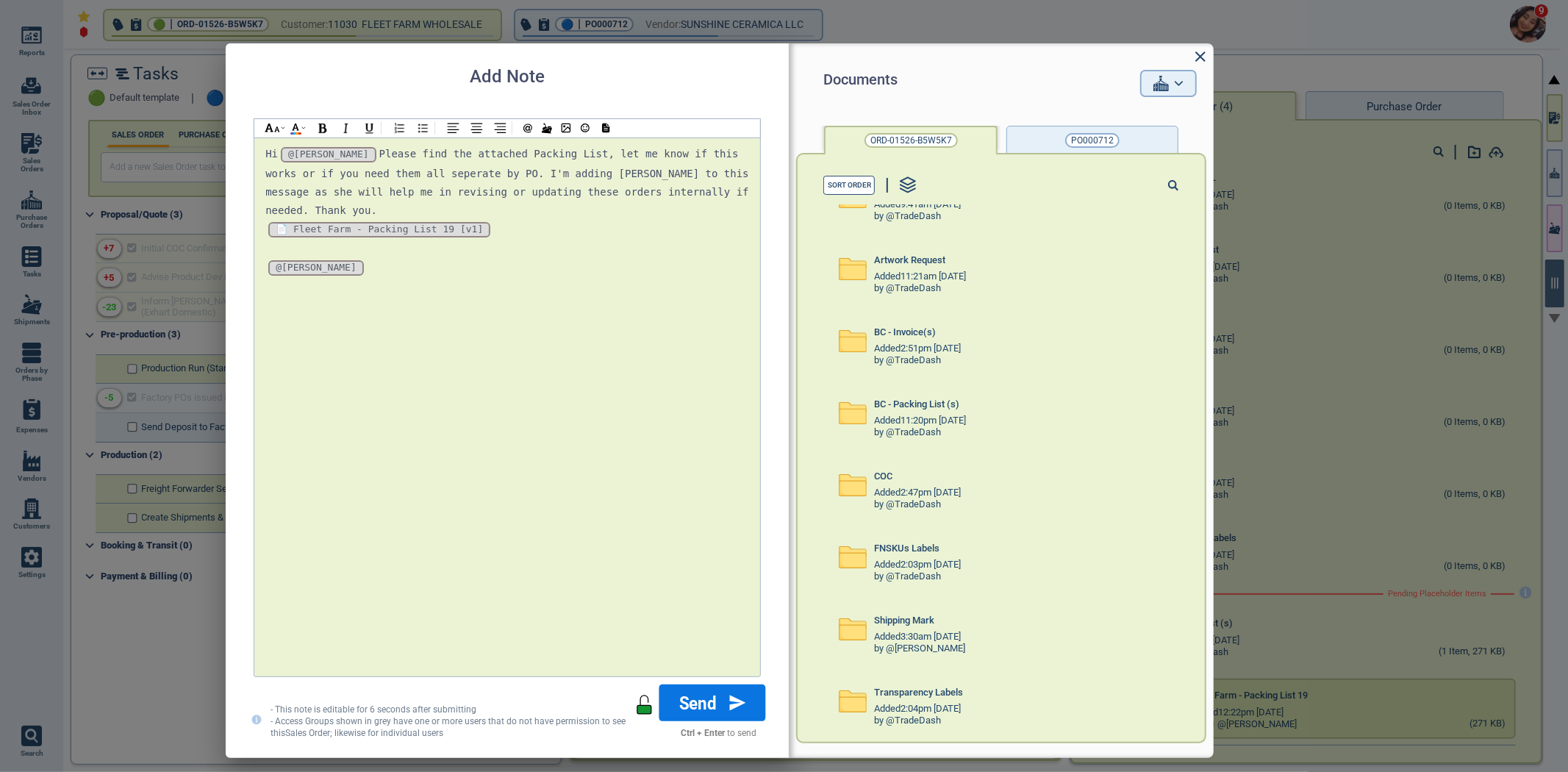
click at [714, 701] on button "Send" at bounding box center [713, 702] width 107 height 37
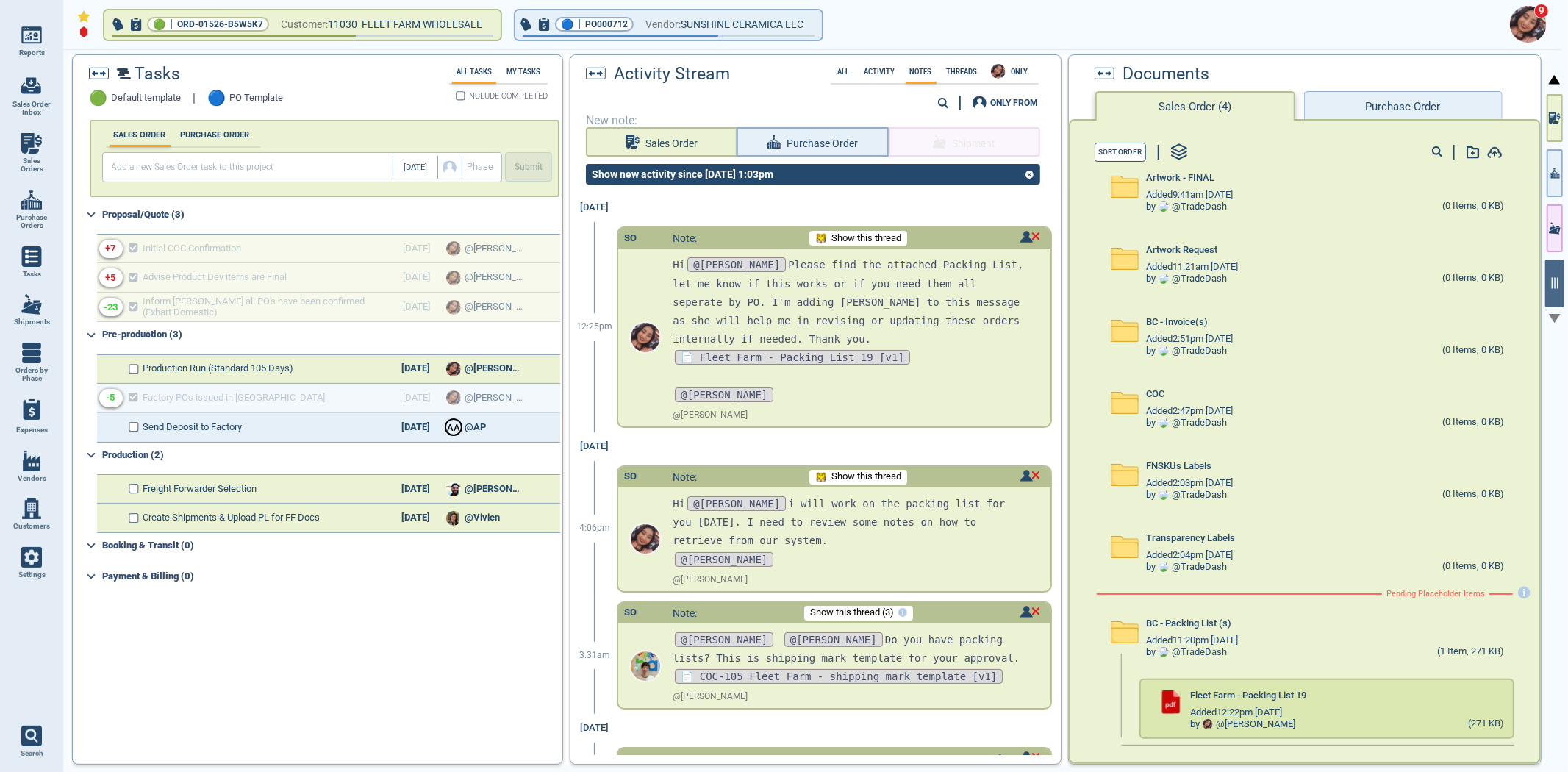
click at [33, 461] on img at bounding box center [31, 461] width 20 height 20
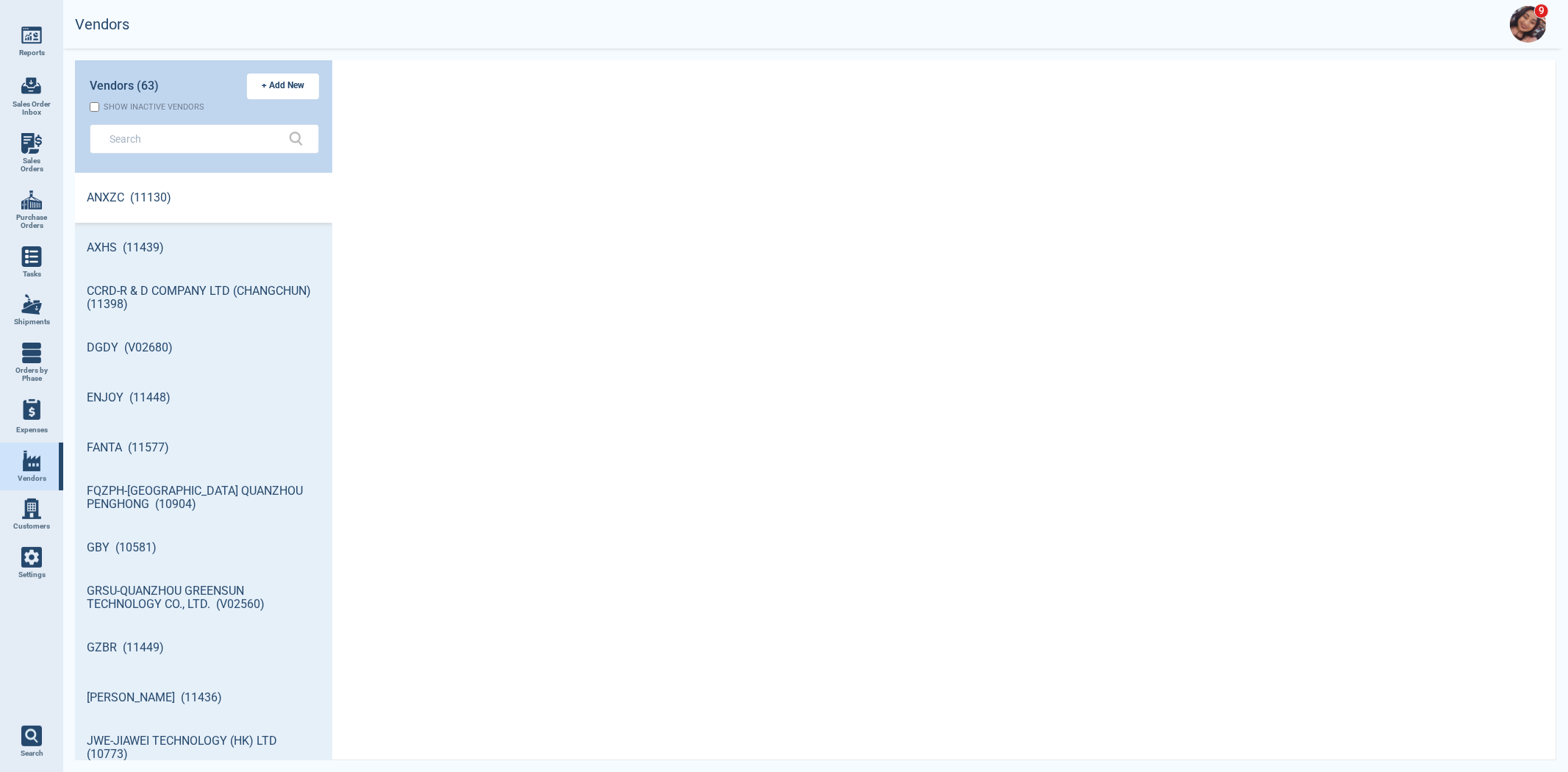
scroll to position [583, 253]
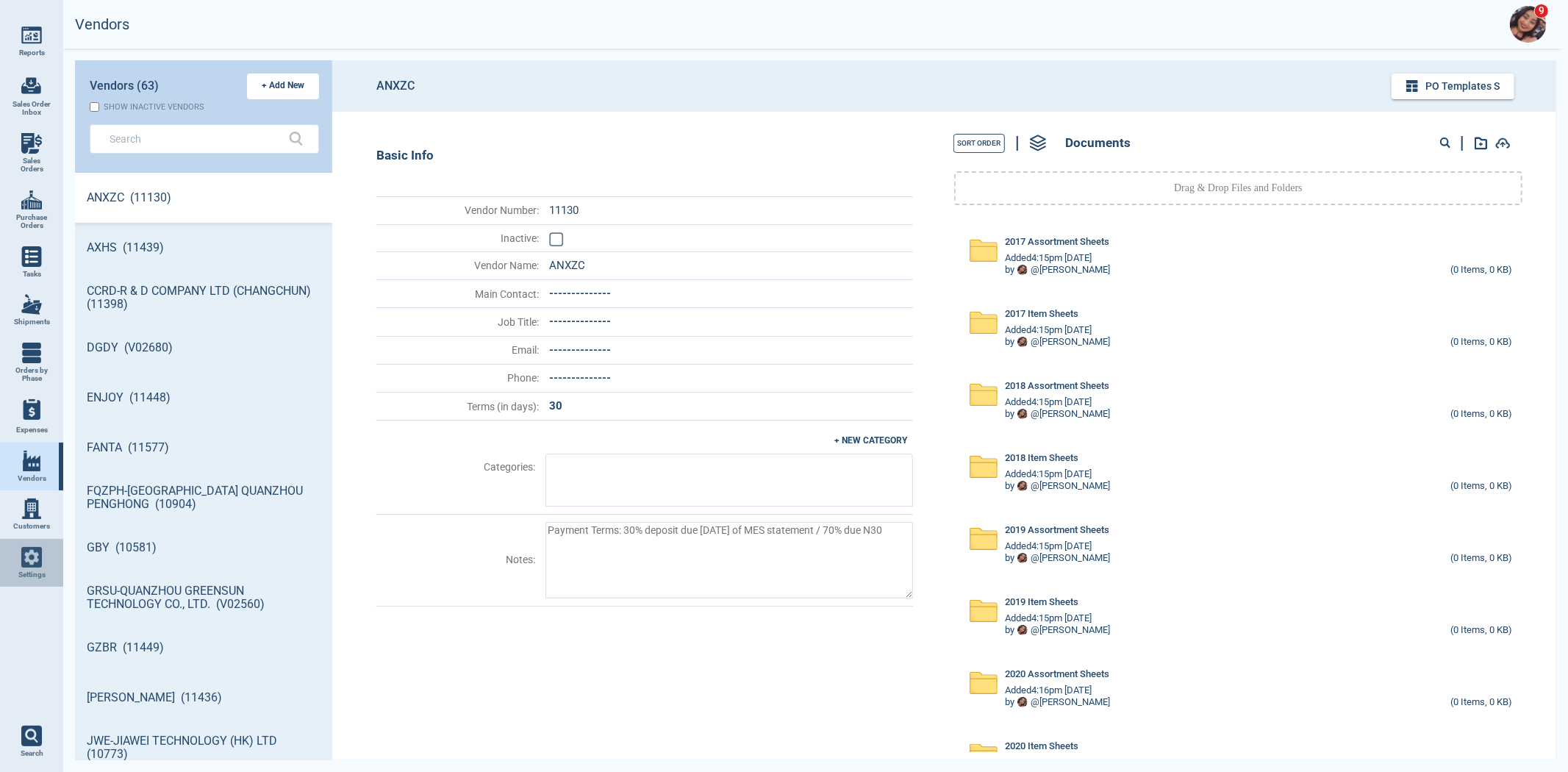
click at [38, 571] on span "Settings" at bounding box center [31, 574] width 27 height 9
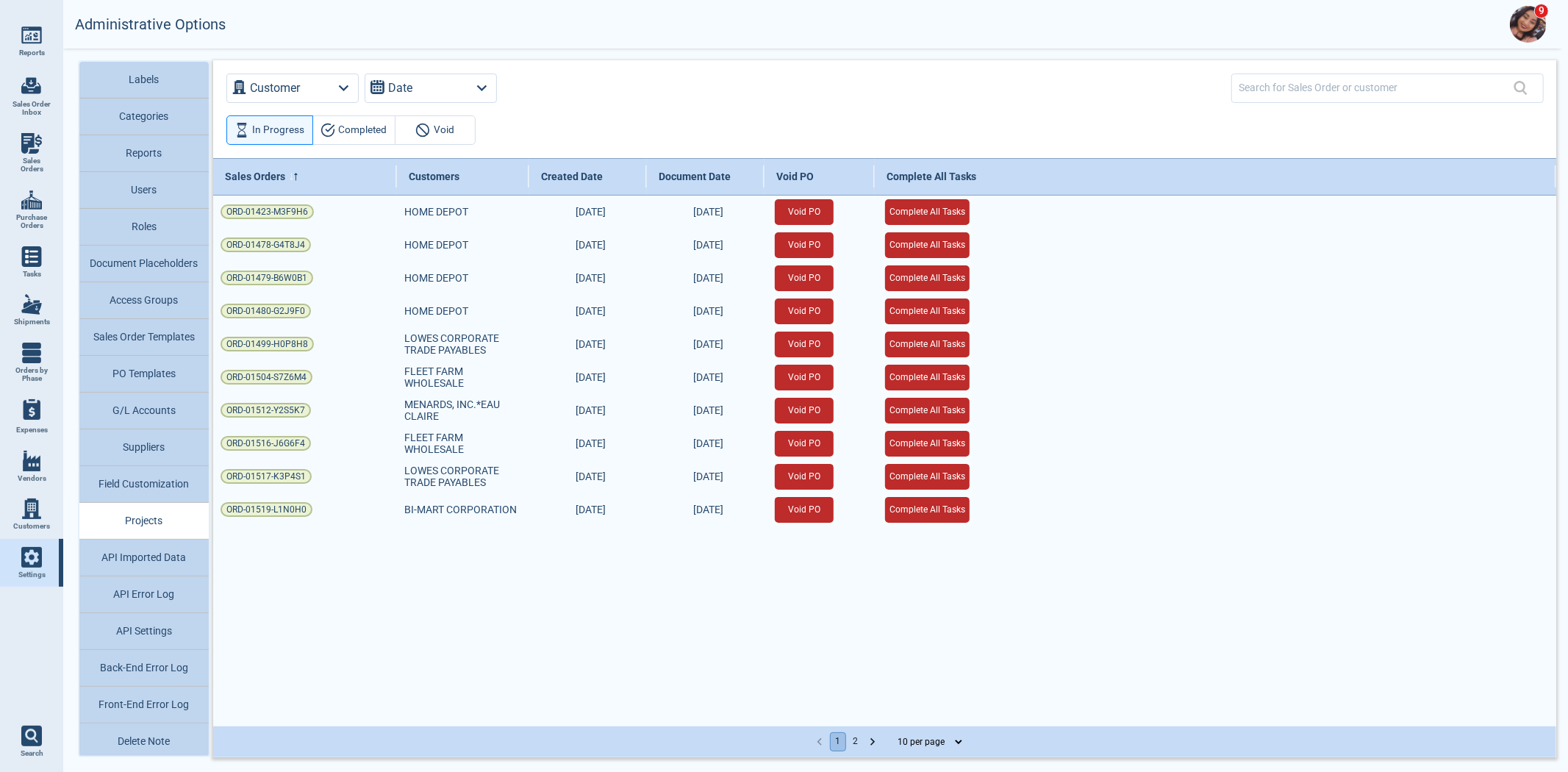
click at [156, 266] on button "Document Placeholders" at bounding box center [143, 263] width 129 height 37
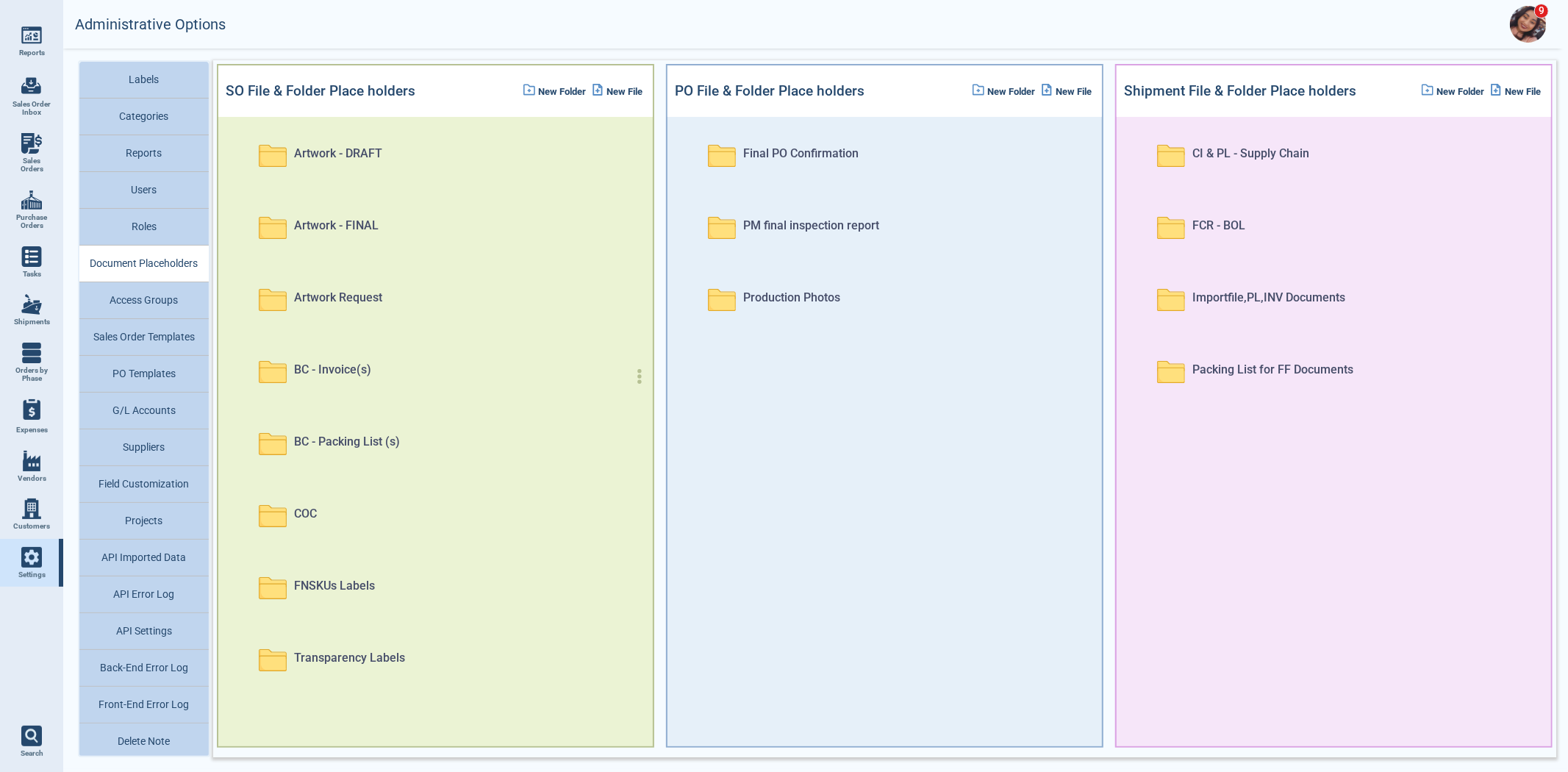
click at [632, 378] on icon "button" at bounding box center [639, 376] width 15 height 15
click at [592, 460] on div "Access Groups" at bounding box center [562, 453] width 132 height 22
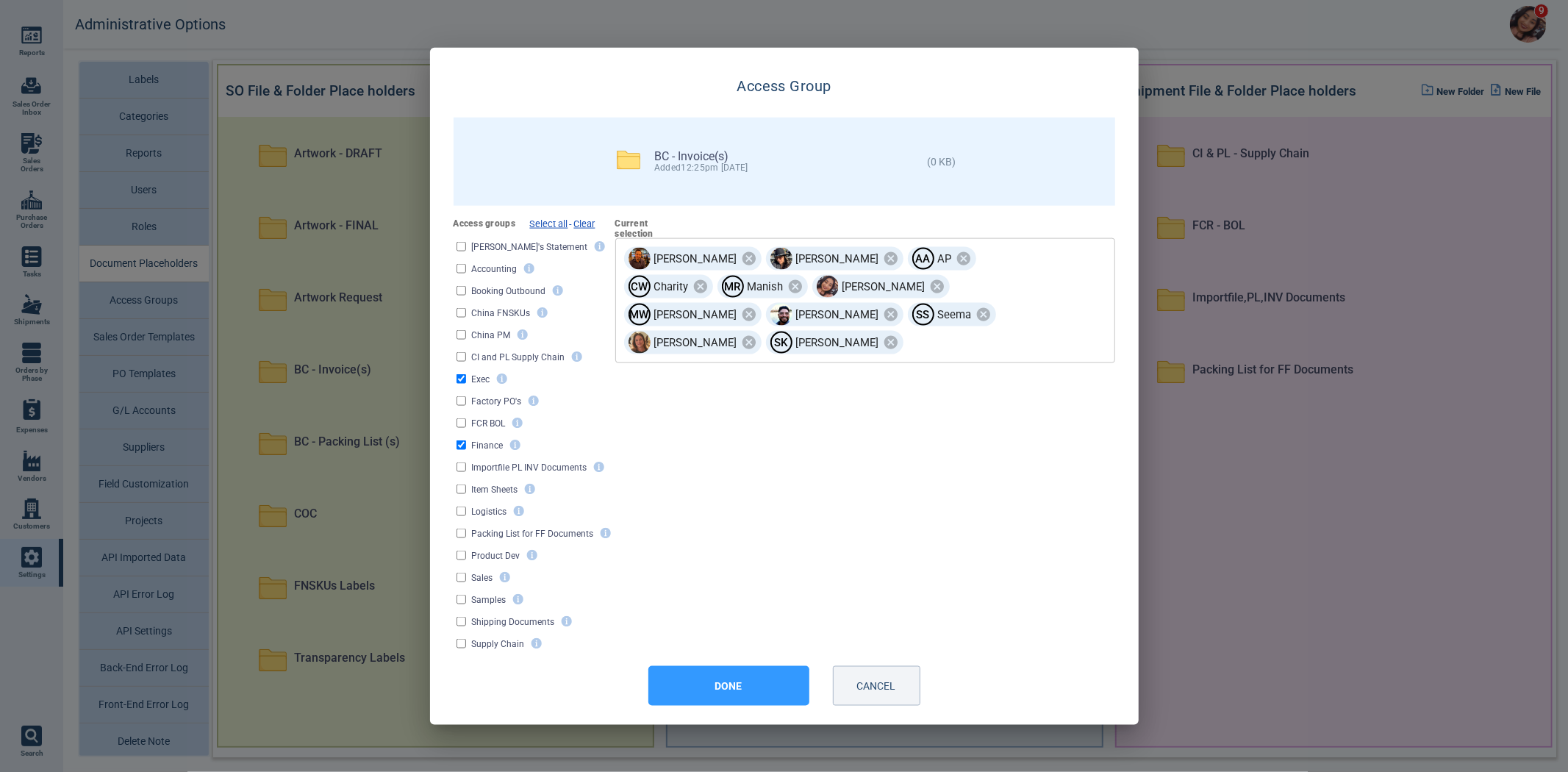
click at [906, 329] on input "text" at bounding box center [987, 342] width 161 height 26
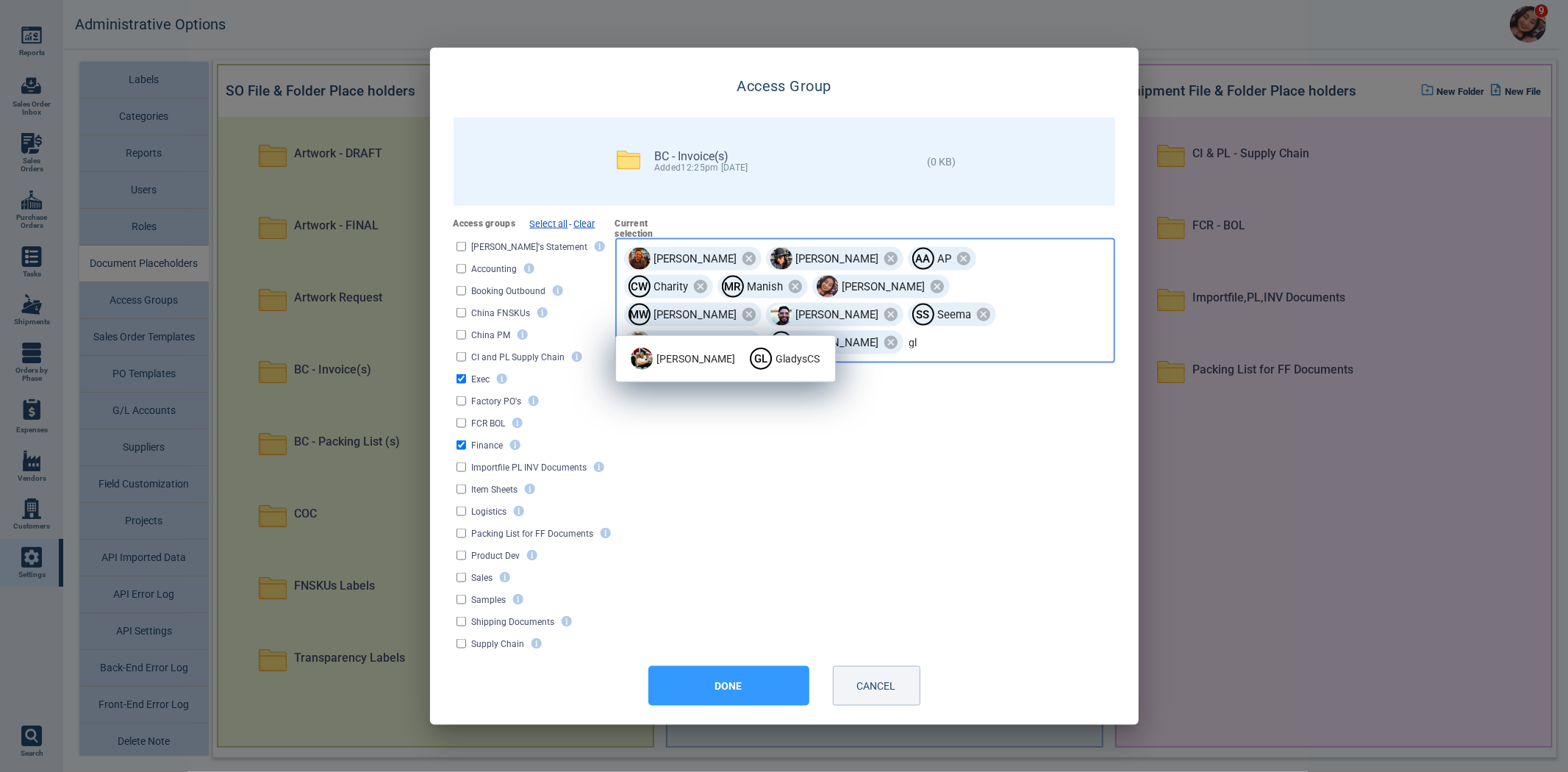
type input "gla"
click at [673, 372] on div "Gladys" at bounding box center [683, 359] width 104 height 28
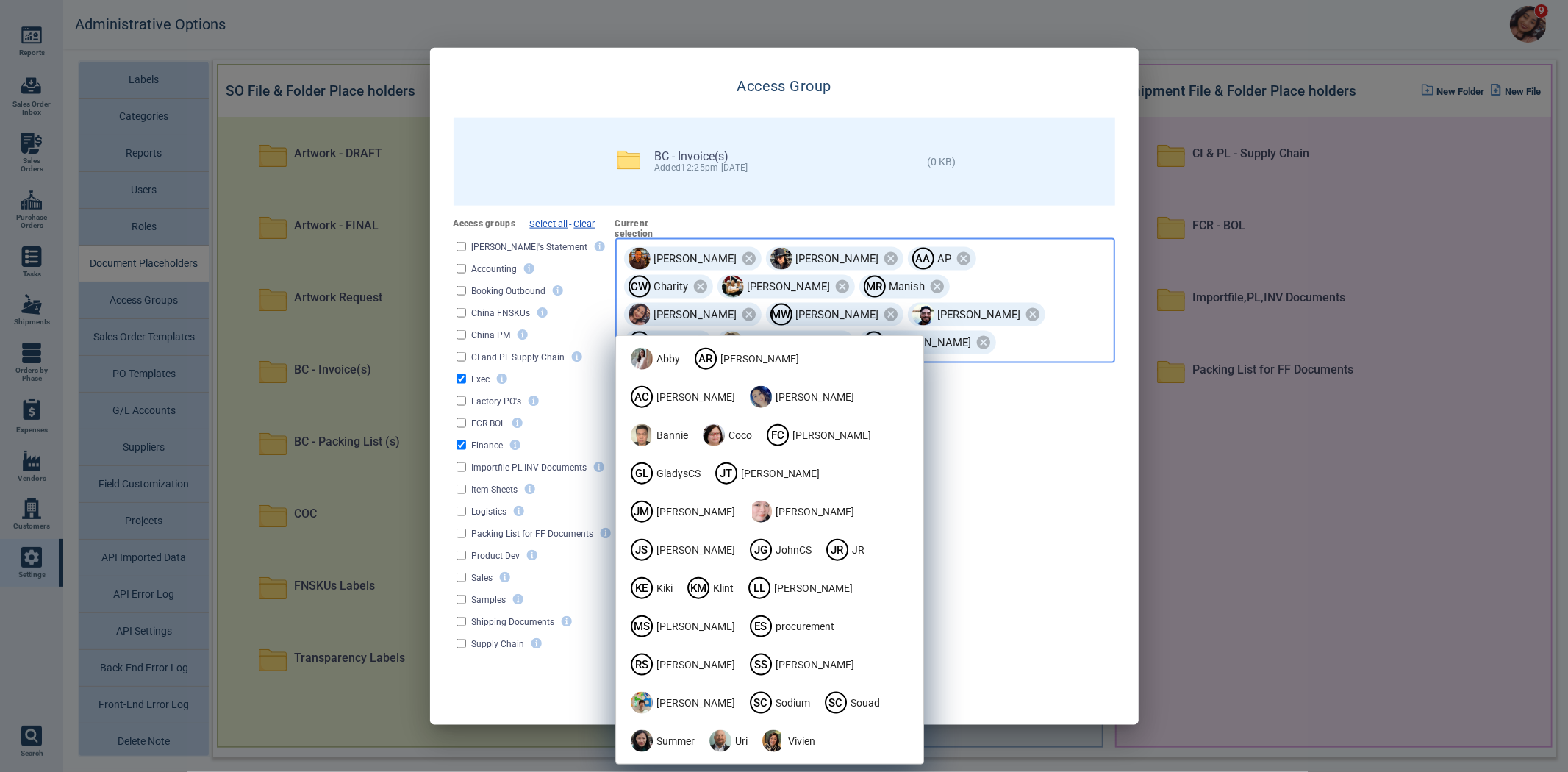
click at [741, 697] on button "DONE" at bounding box center [729, 686] width 161 height 40
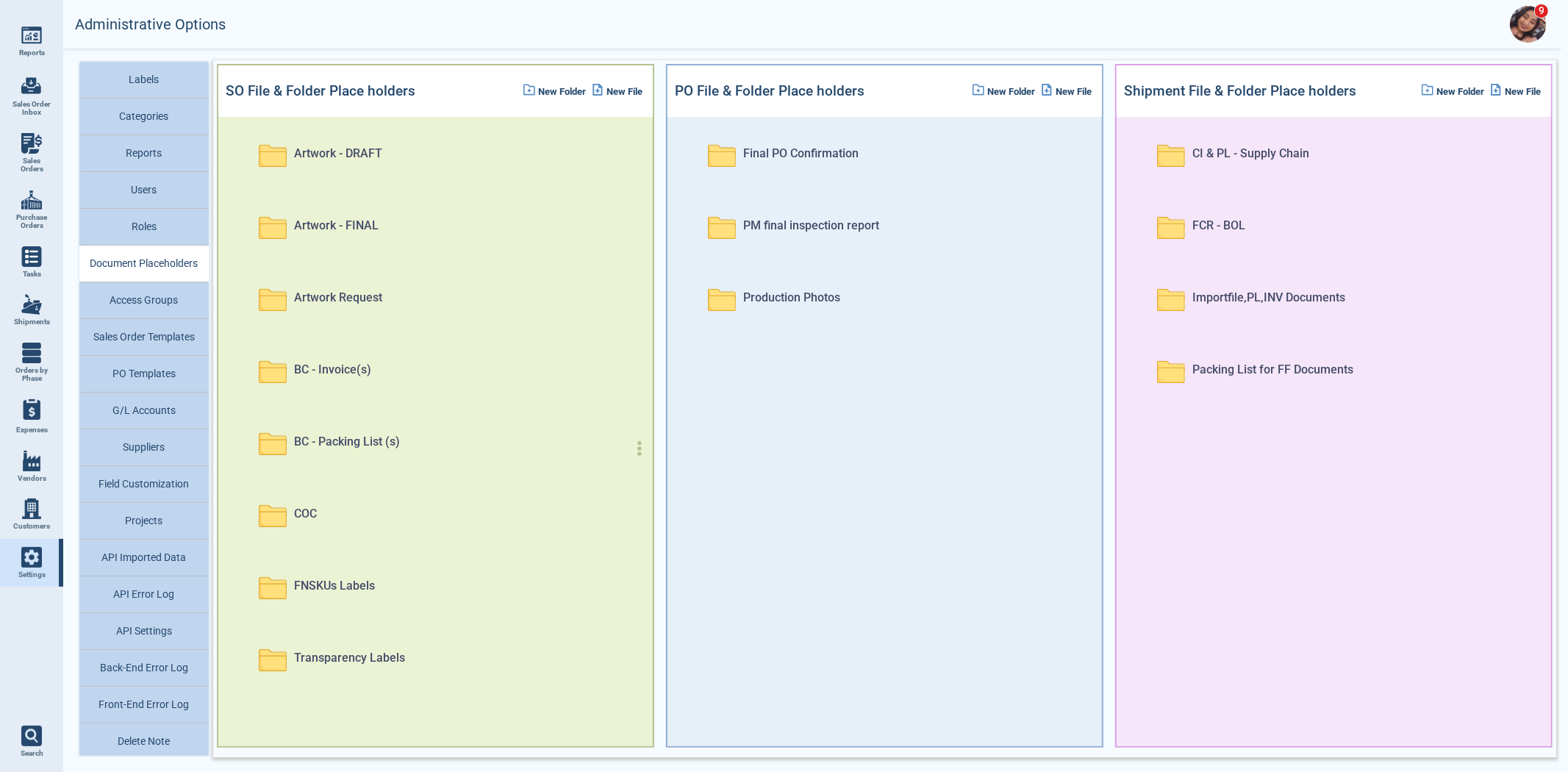
click at [628, 445] on div at bounding box center [639, 448] width 24 height 15
click at [632, 445] on icon "button" at bounding box center [639, 448] width 15 height 15
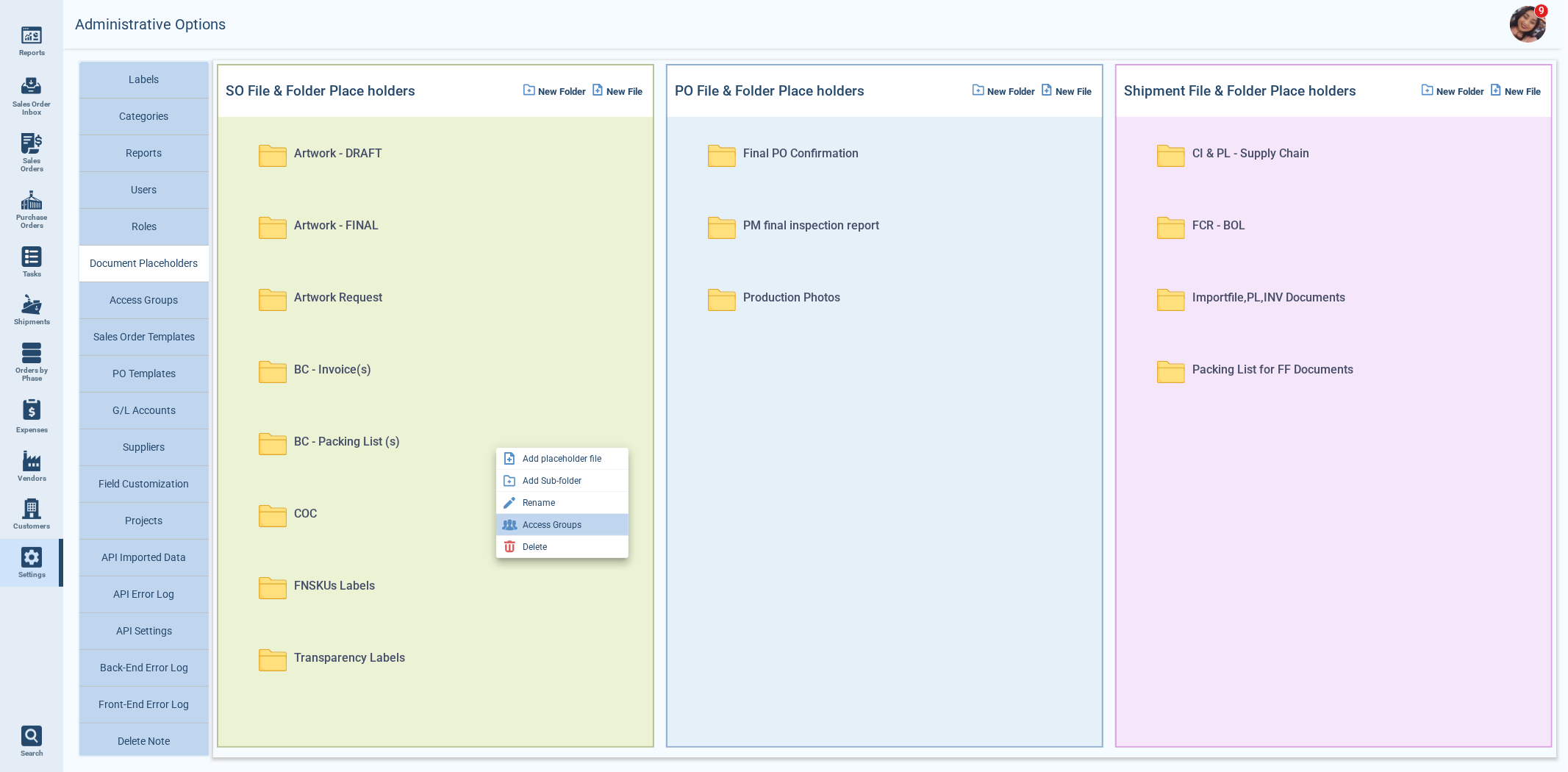
click at [582, 524] on div "Access Groups" at bounding box center [562, 525] width 132 height 22
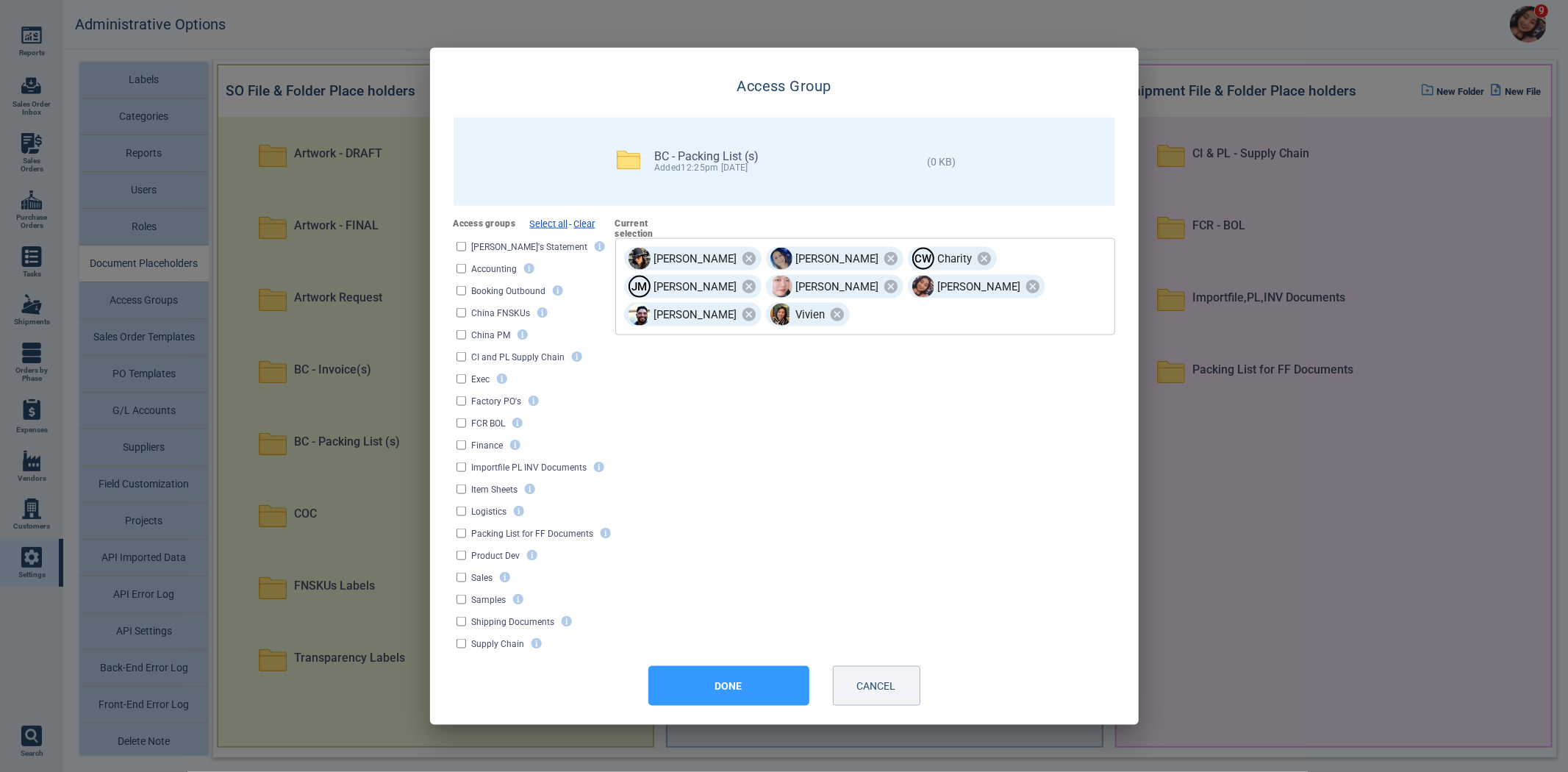
click at [1016, 302] on input "text" at bounding box center [959, 314] width 215 height 26
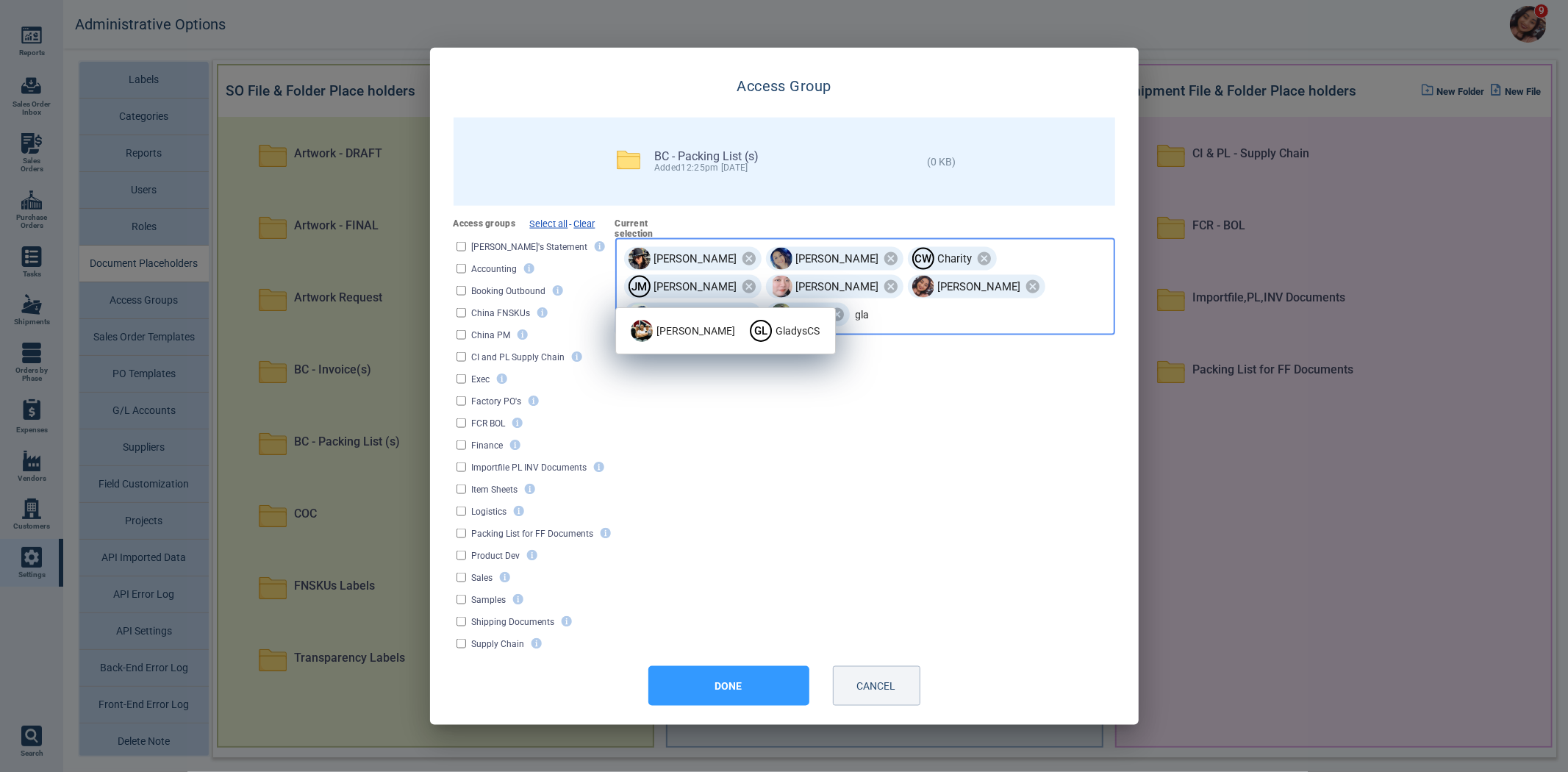
type input "glad"
click at [674, 328] on span "Gladys" at bounding box center [696, 331] width 78 height 16
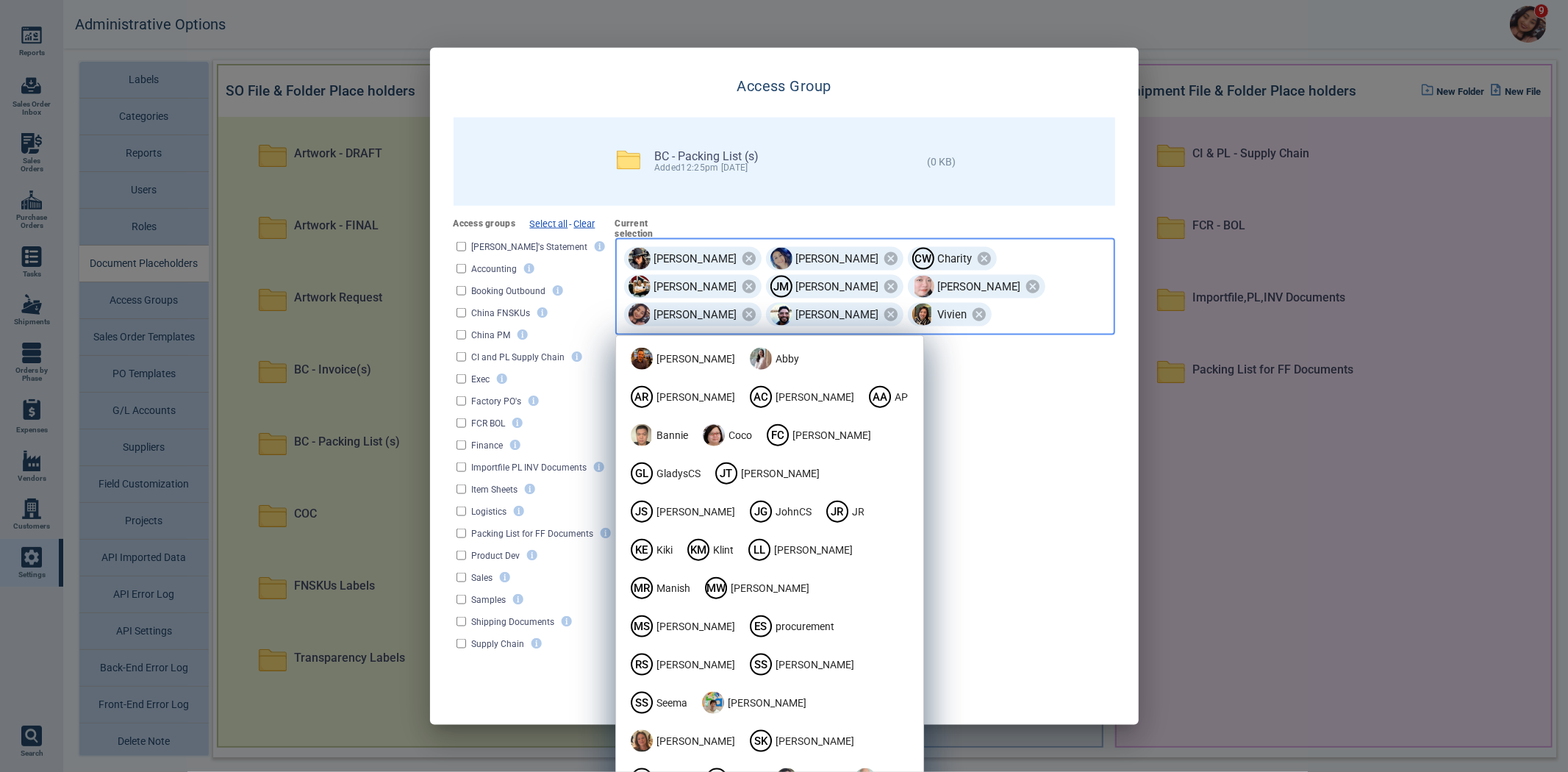
click at [994, 321] on input "text" at bounding box center [1030, 314] width 74 height 26
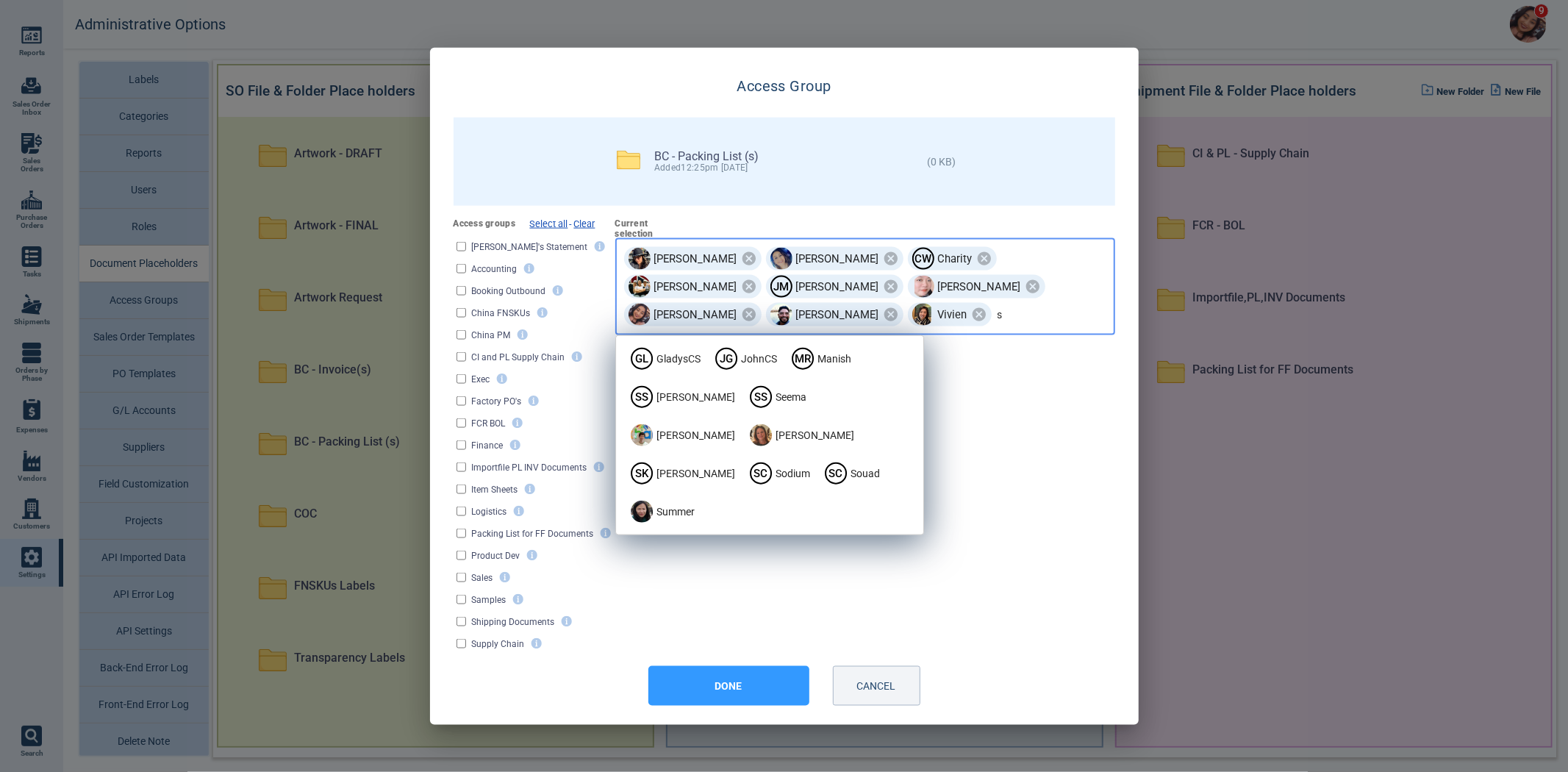
type input "se"
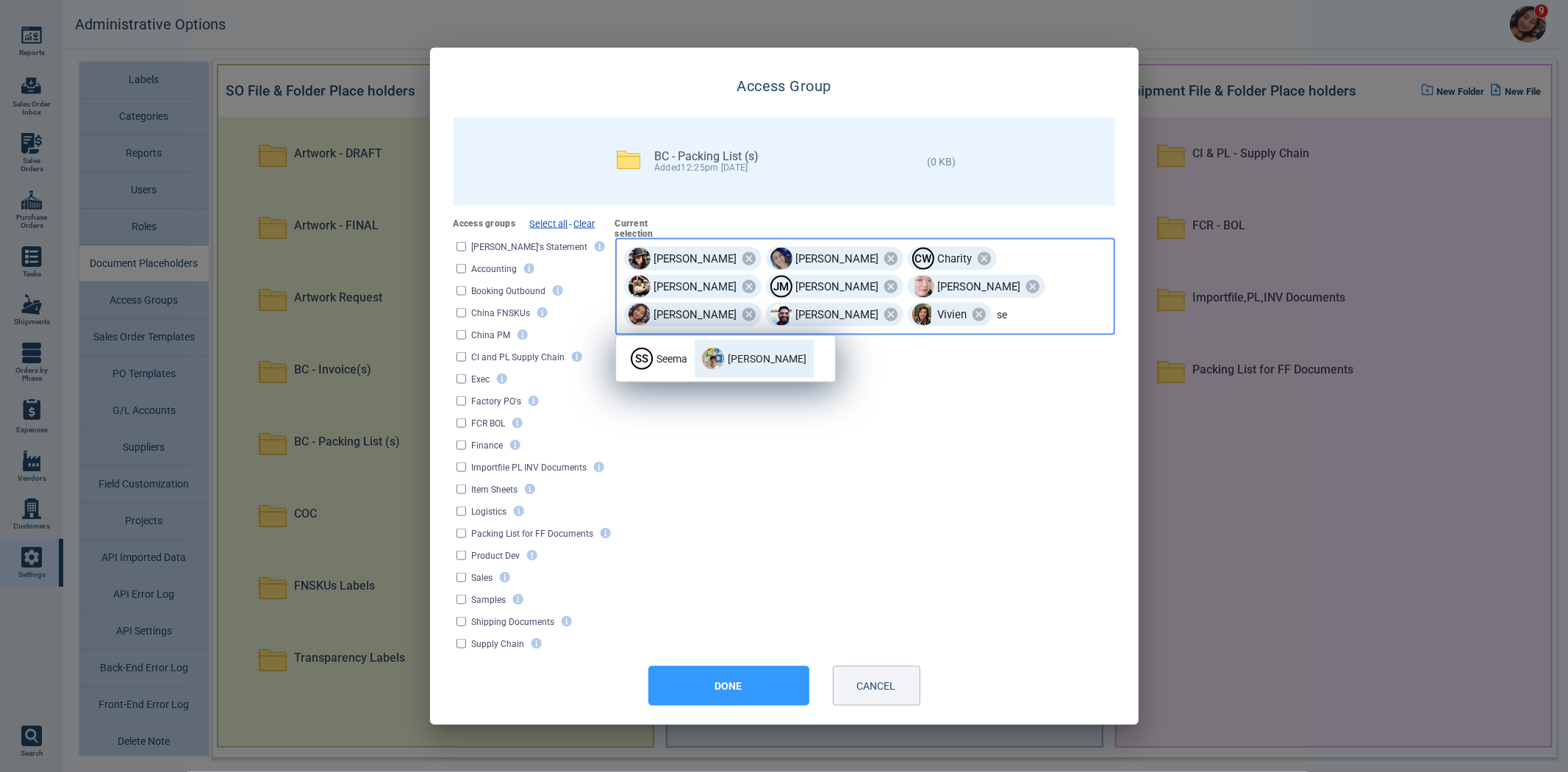
click at [738, 349] on div "Selina" at bounding box center [754, 359] width 104 height 28
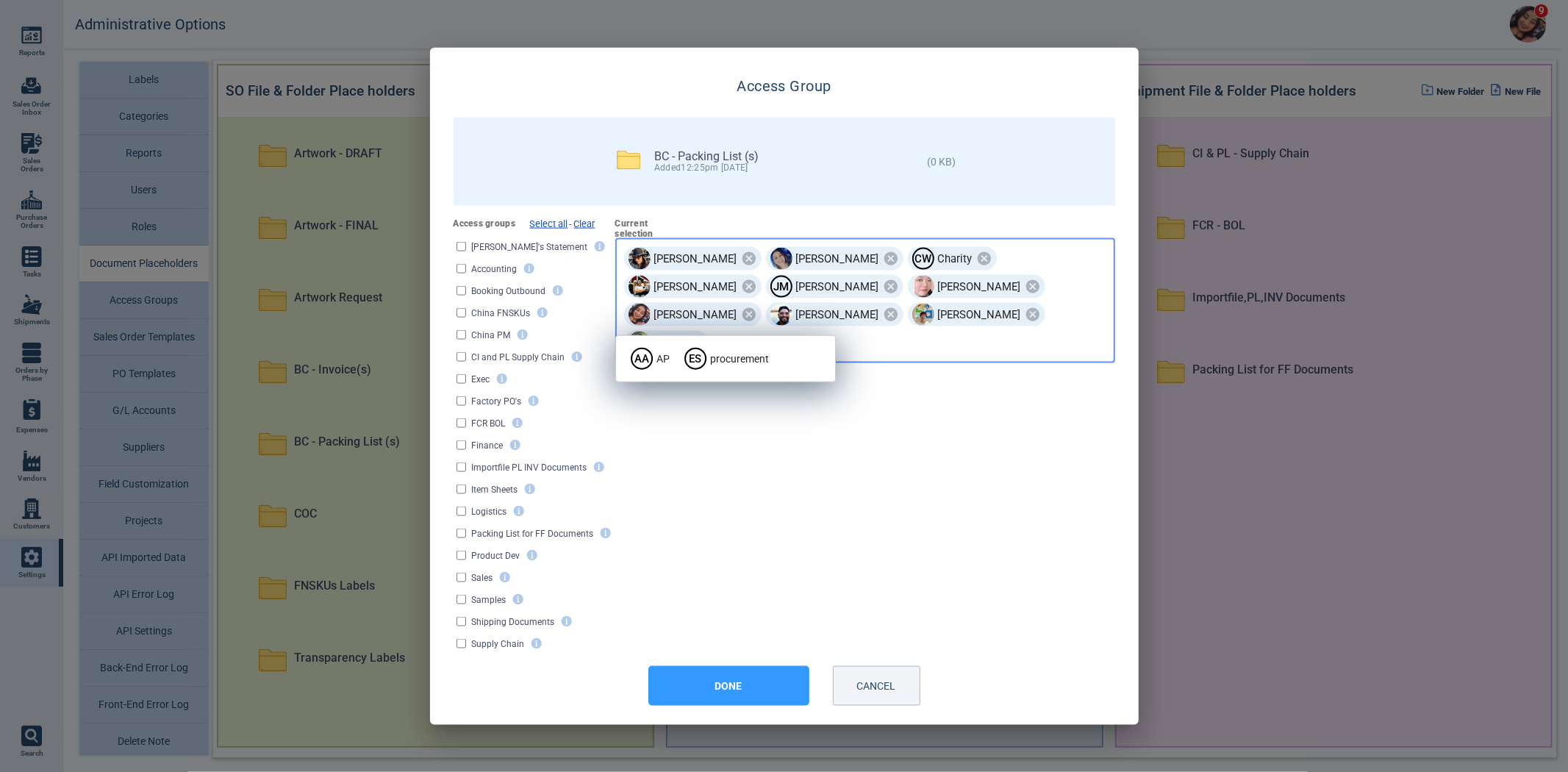
type input "pr"
click at [686, 353] on span "procurement" at bounding box center [686, 359] width 59 height 16
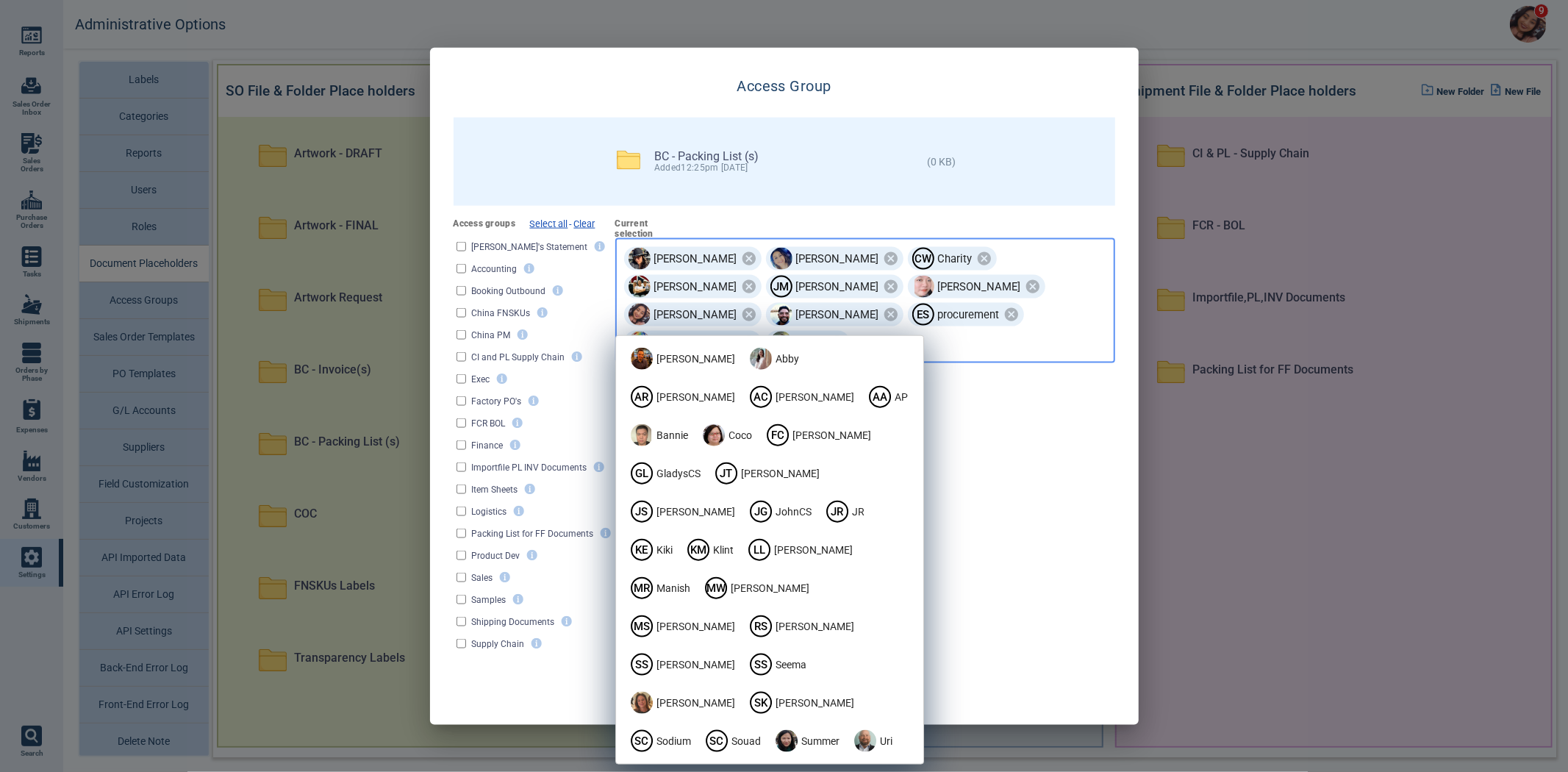
click at [1015, 351] on div "Access groups Select all - Clear Abby's Statement Accounting Booking Outbound C…" at bounding box center [784, 437] width 661 height 436
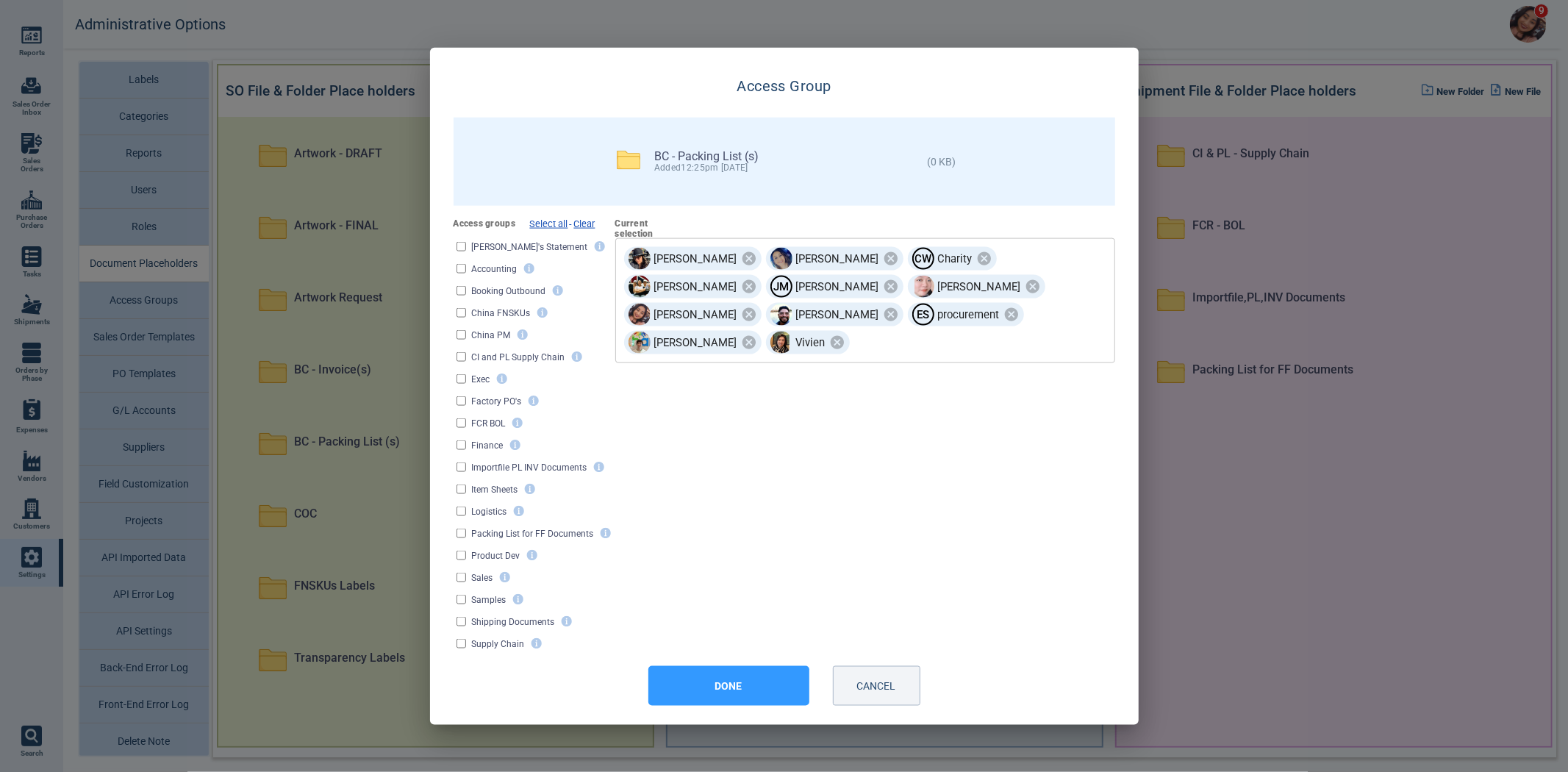
click at [691, 683] on button "DONE" at bounding box center [729, 686] width 161 height 40
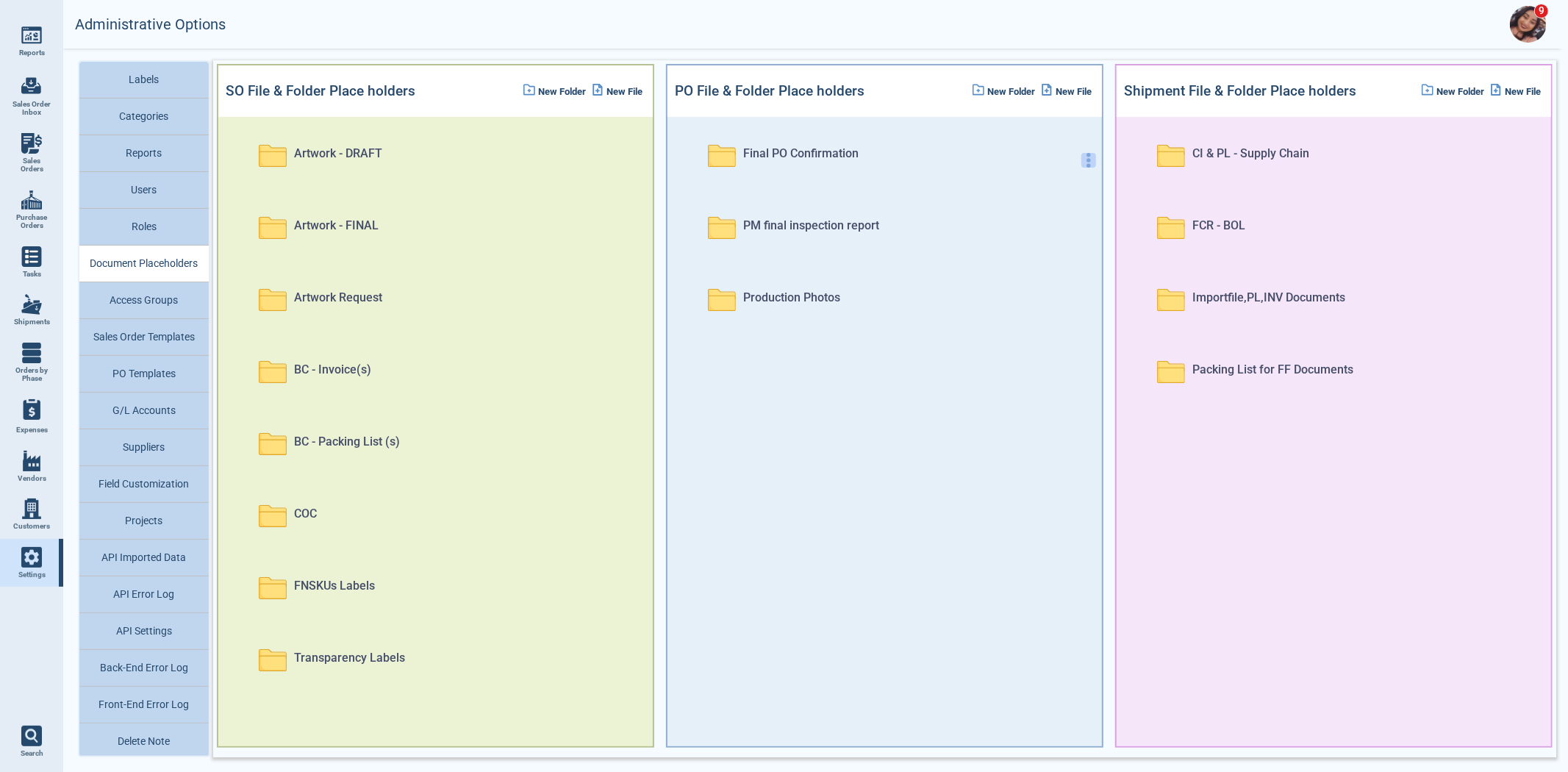
click at [1081, 157] on icon "button" at bounding box center [1088, 160] width 15 height 15
click at [1037, 229] on div "Access Groups" at bounding box center [1012, 237] width 132 height 22
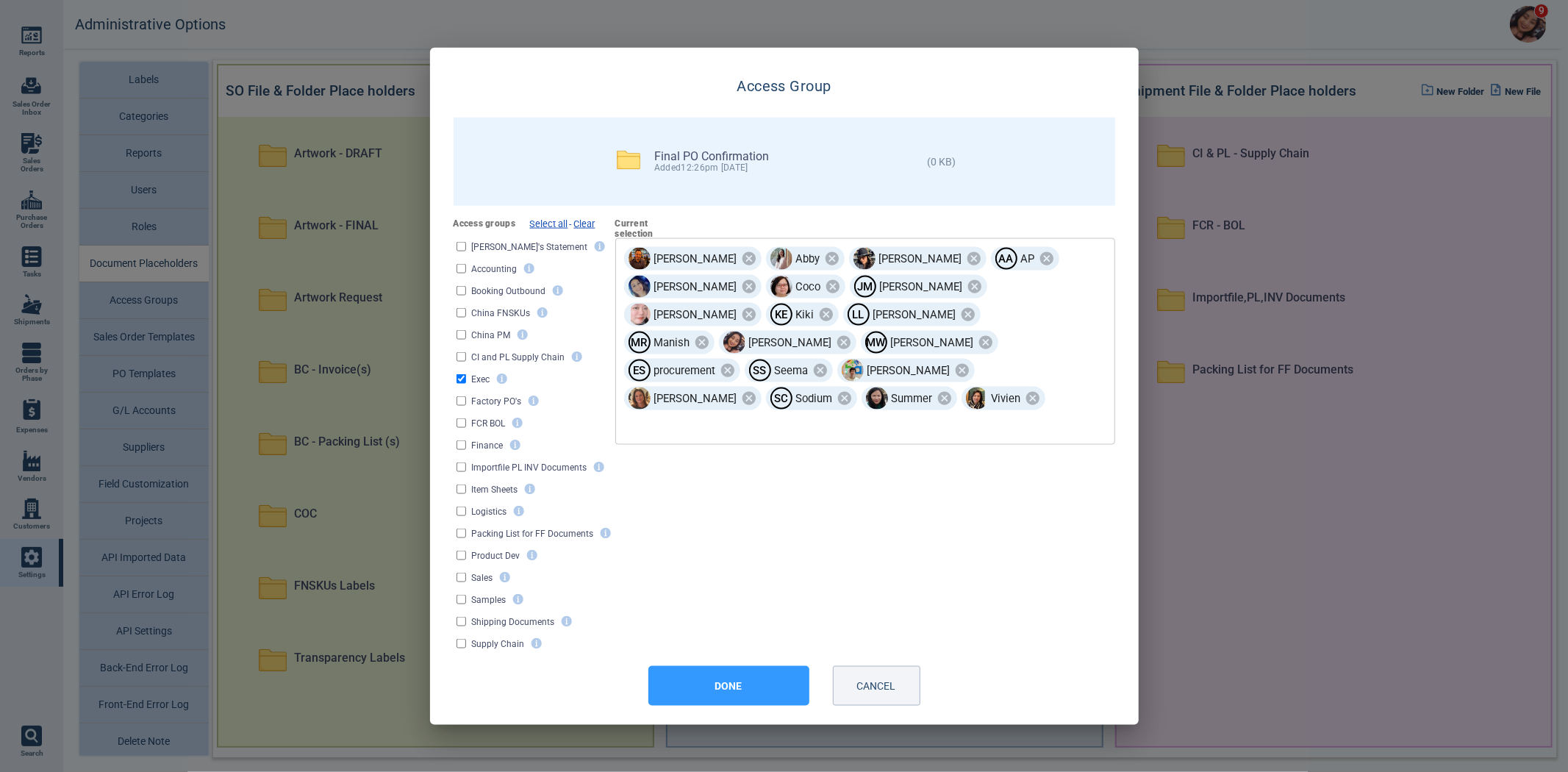
click at [827, 535] on div "Access groups Select all - Clear Abby's Statement Accounting Booking Outbound C…" at bounding box center [784, 437] width 661 height 436
click at [887, 687] on button "CANCEL" at bounding box center [877, 686] width 88 height 40
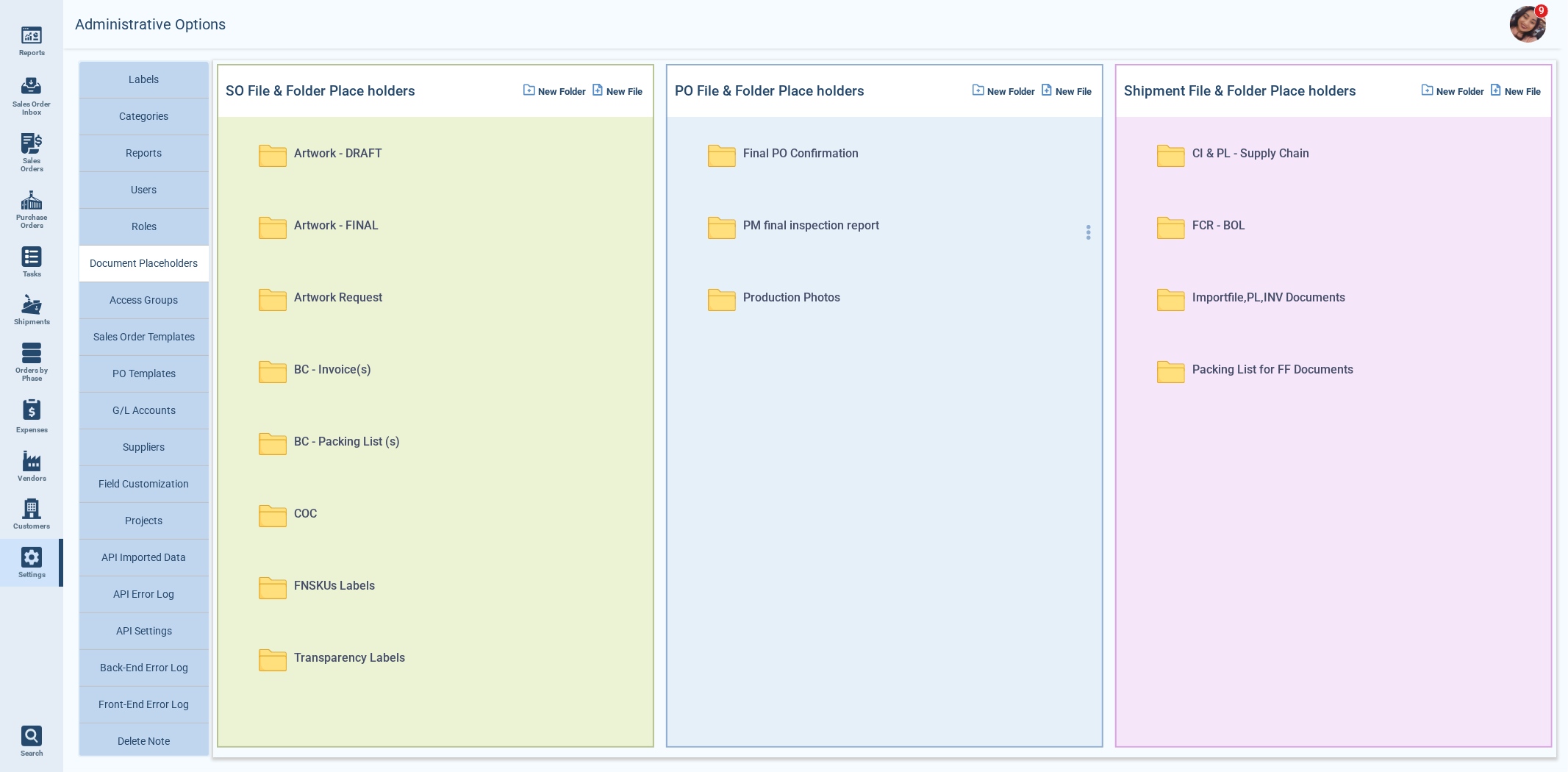
drag, startPoint x: 1081, startPoint y: 239, endPoint x: 1070, endPoint y: 235, distance: 11.7
click at [1081, 238] on div "PM final inspection report" at bounding box center [898, 233] width 408 height 72
click at [1081, 230] on icon "button" at bounding box center [1088, 232] width 15 height 15
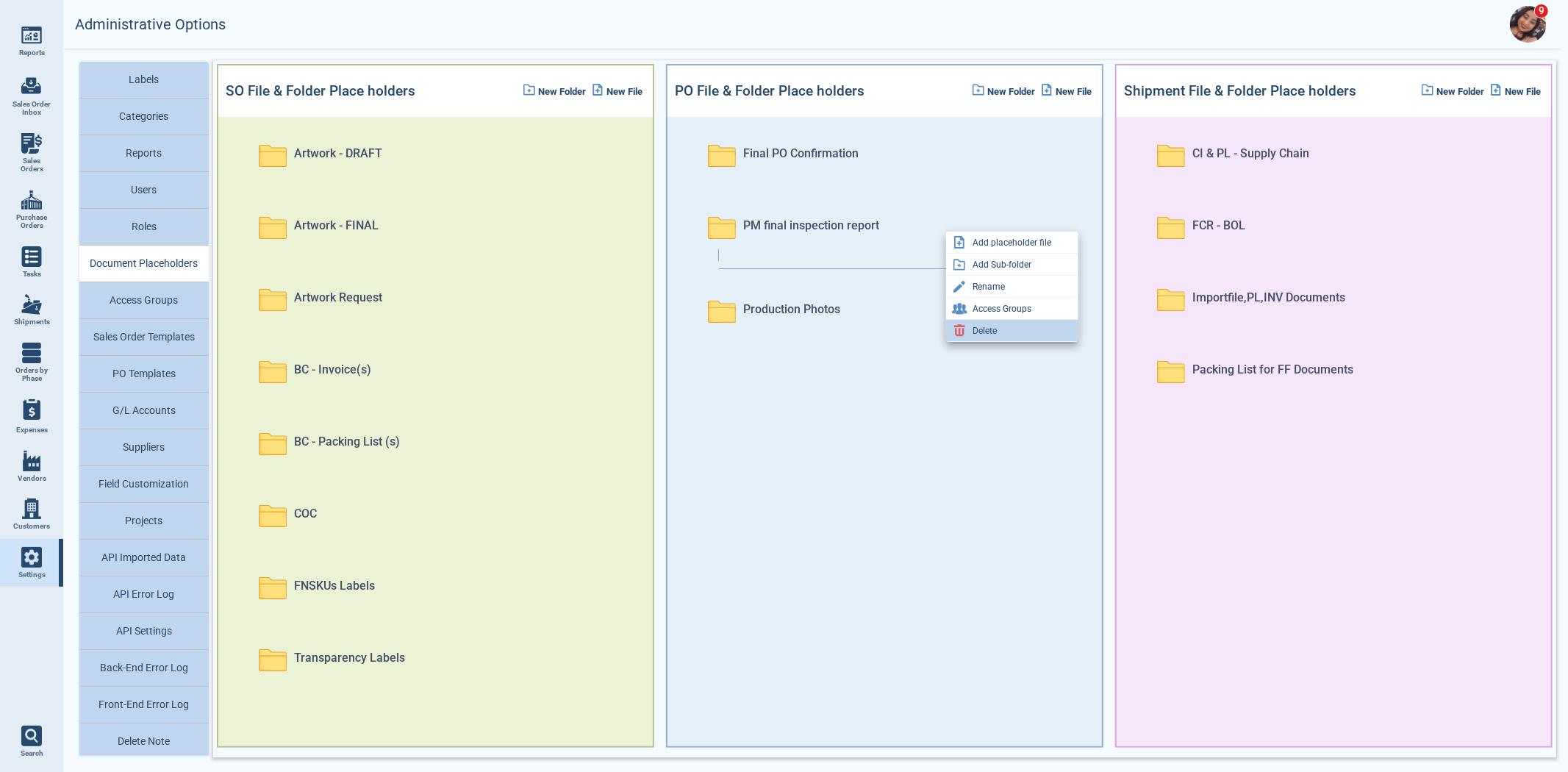
click at [991, 325] on div "Delete" at bounding box center [984, 331] width 24 height 18
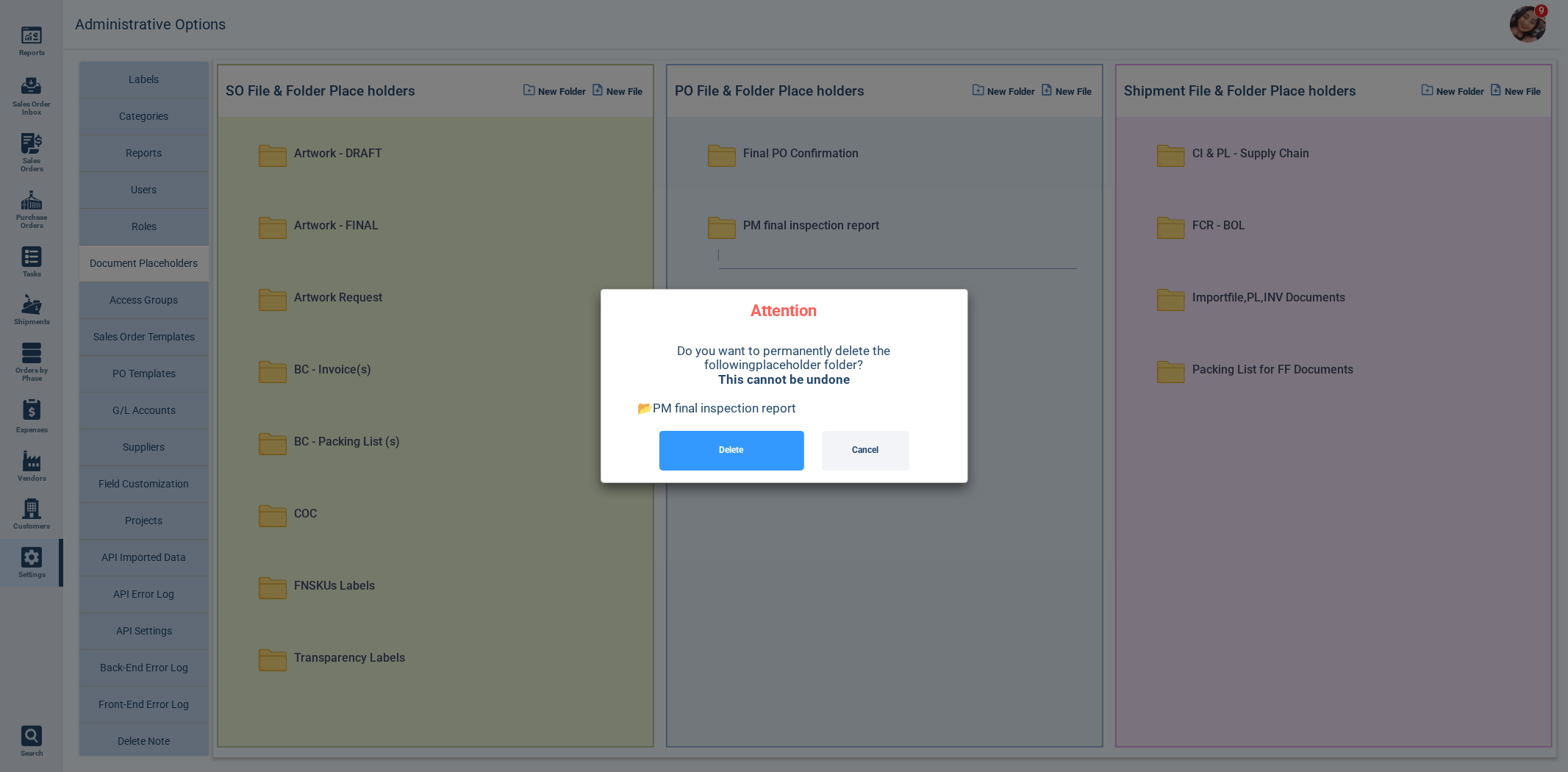
click at [719, 456] on button "Delete" at bounding box center [732, 451] width 145 height 40
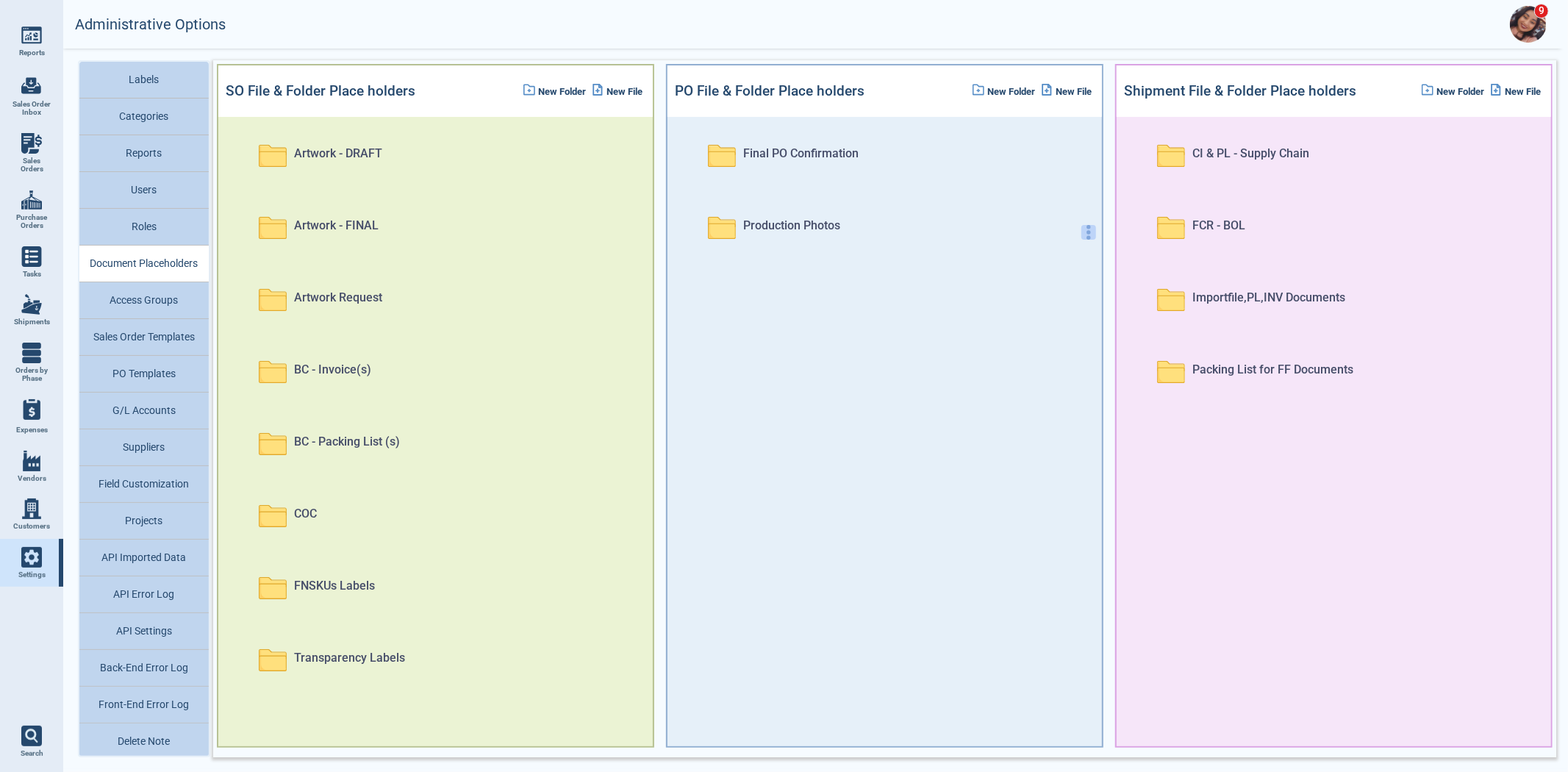
click at [1081, 231] on icon "button" at bounding box center [1088, 232] width 15 height 15
click at [1009, 325] on div "Delete" at bounding box center [1012, 331] width 132 height 22
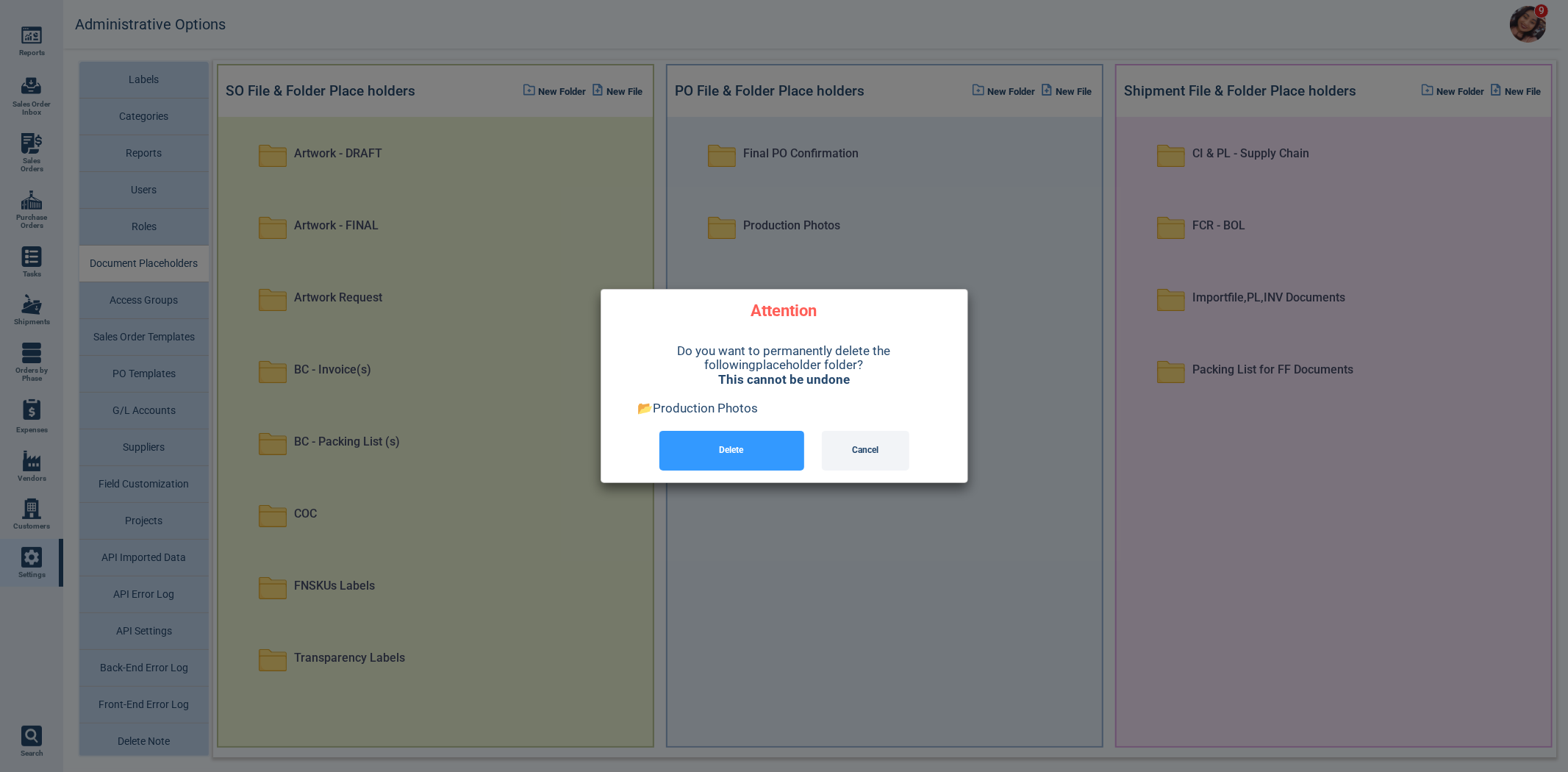
click at [729, 458] on button "Delete" at bounding box center [732, 451] width 145 height 40
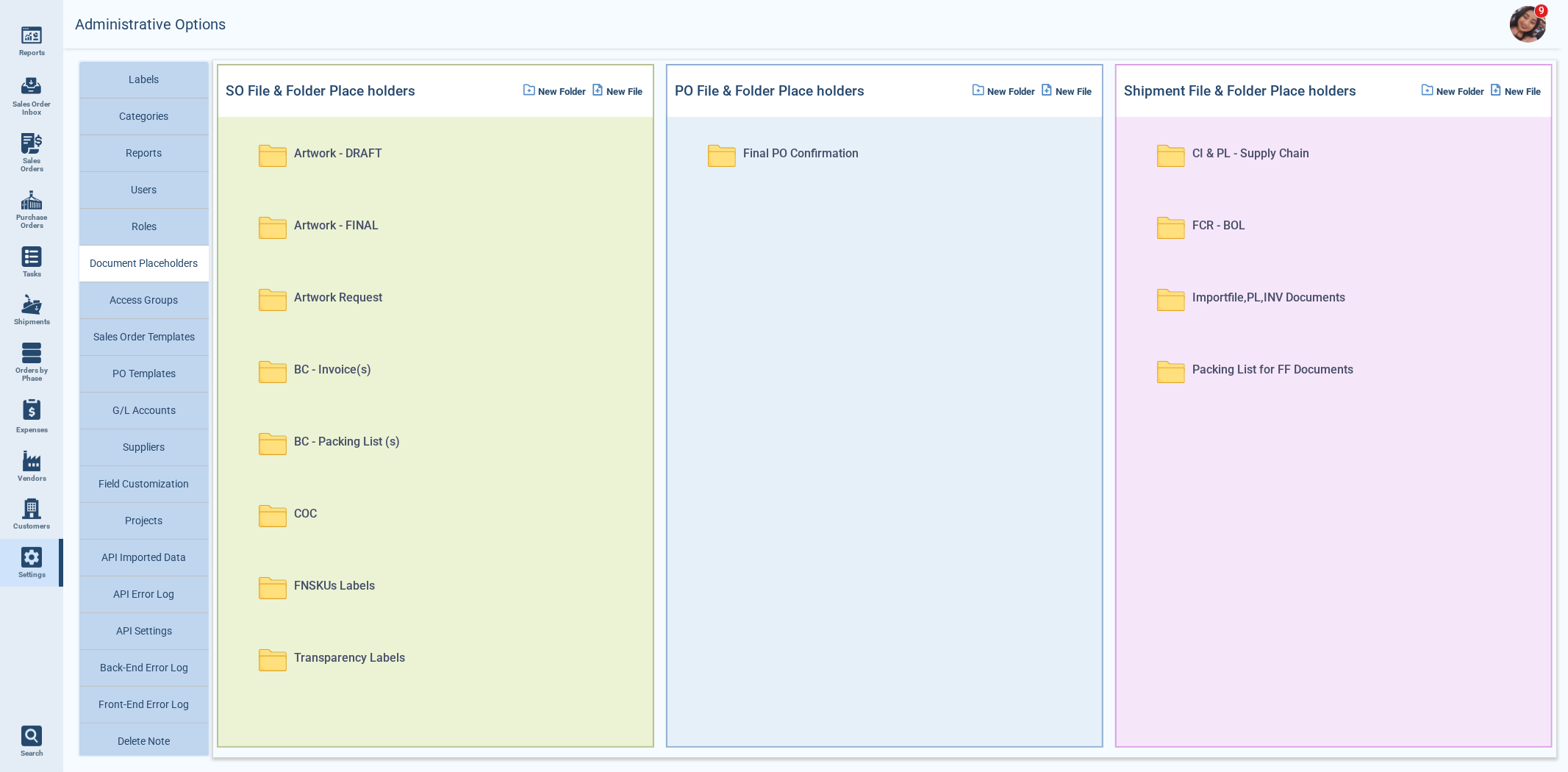
click at [42, 150] on link "Sales Orders" at bounding box center [31, 153] width 63 height 56
select select "50"
